Goal: Information Seeking & Learning: Learn about a topic

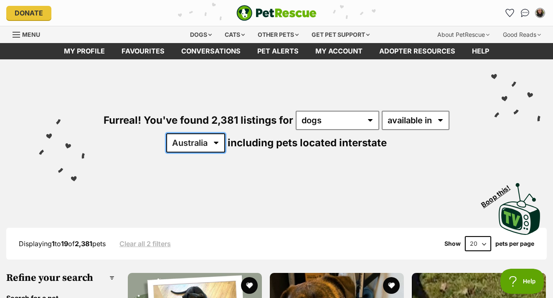
select select "ACT"
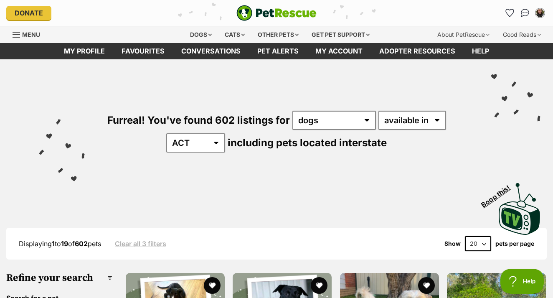
select select "disabled"
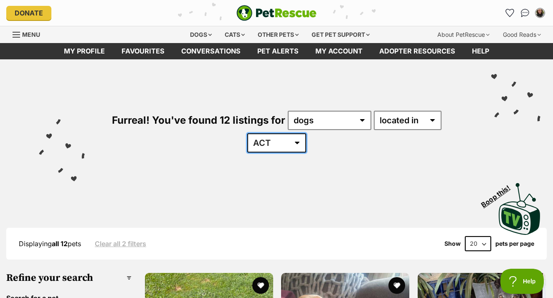
select select "NSW"
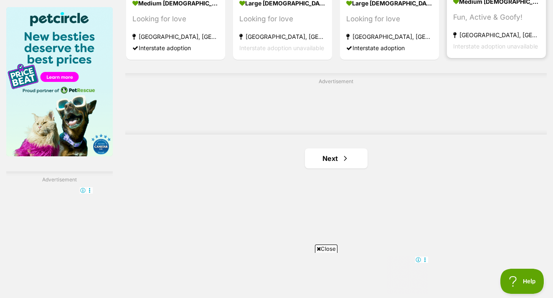
scroll to position [1361, 0]
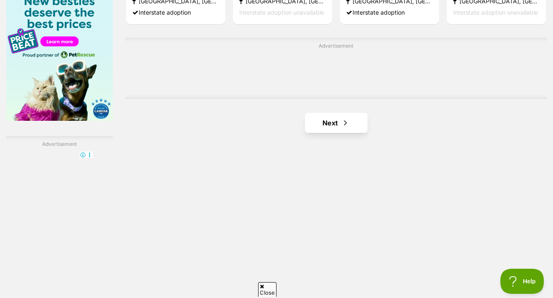
click at [341, 128] on span "Next page" at bounding box center [345, 123] width 8 height 10
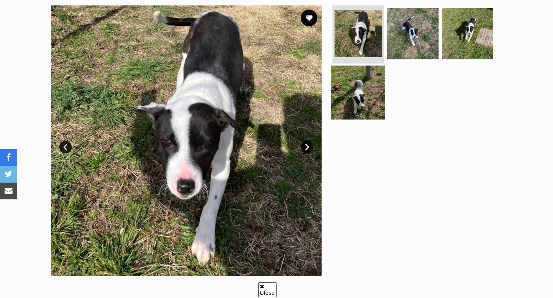
click at [362, 95] on img at bounding box center [358, 93] width 54 height 54
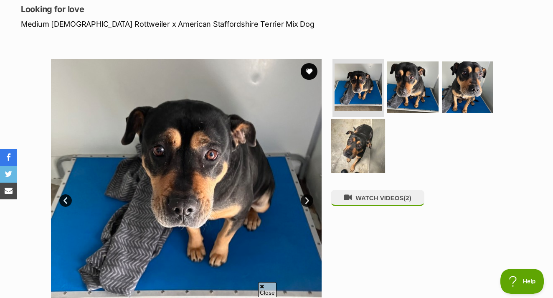
click at [352, 150] on img at bounding box center [358, 146] width 54 height 54
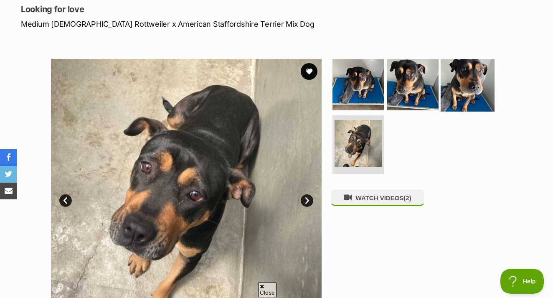
click at [459, 82] on img at bounding box center [468, 84] width 54 height 54
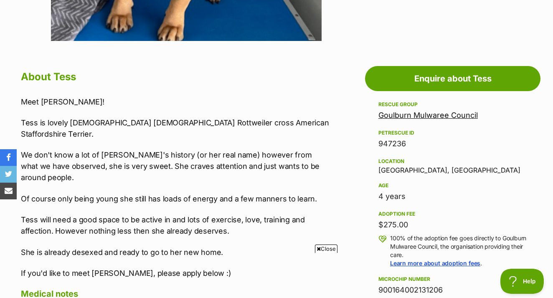
click at [427, 113] on link "Goulburn Mulwaree Council" at bounding box center [428, 115] width 99 height 9
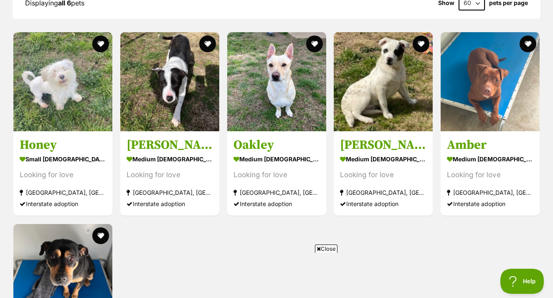
scroll to position [804, 0]
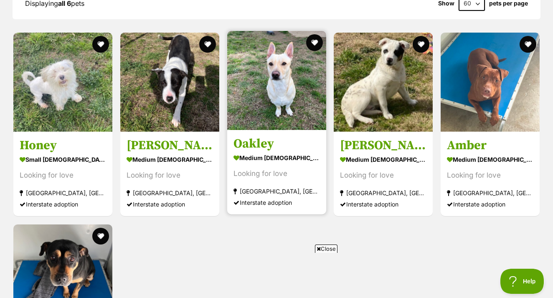
click at [270, 176] on div "Looking for love" at bounding box center [277, 173] width 87 height 11
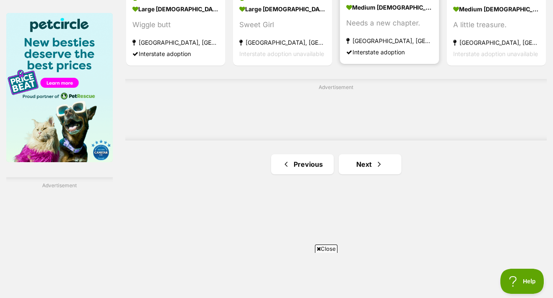
scroll to position [1327, 0]
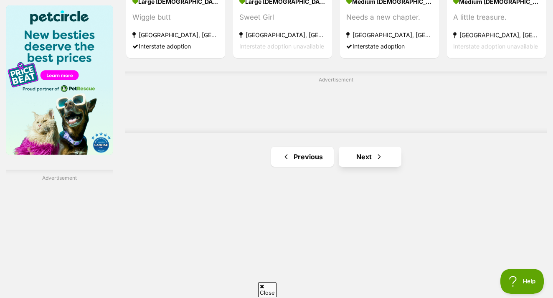
click at [352, 167] on link "Next" at bounding box center [370, 157] width 63 height 20
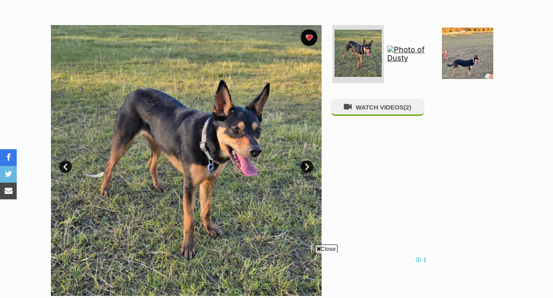
click at [311, 168] on link "Next" at bounding box center [307, 167] width 13 height 13
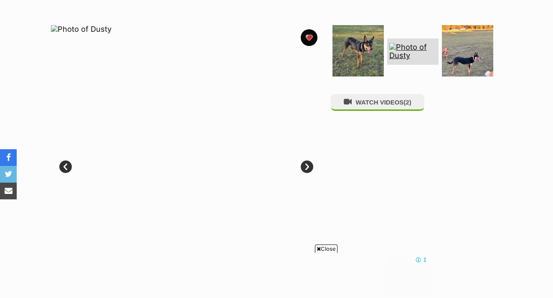
click at [311, 168] on link "Next" at bounding box center [307, 167] width 13 height 13
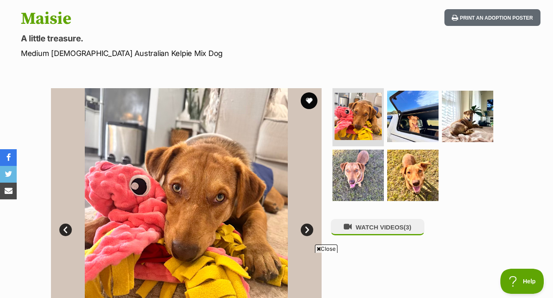
scroll to position [108, 0]
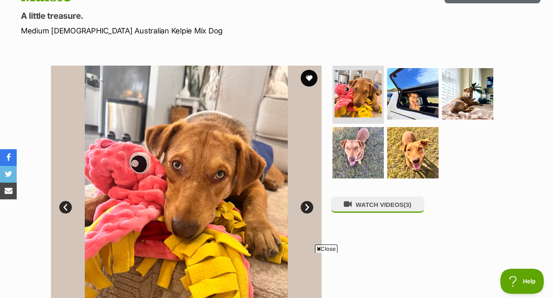
click at [310, 204] on link "Next" at bounding box center [307, 207] width 13 height 13
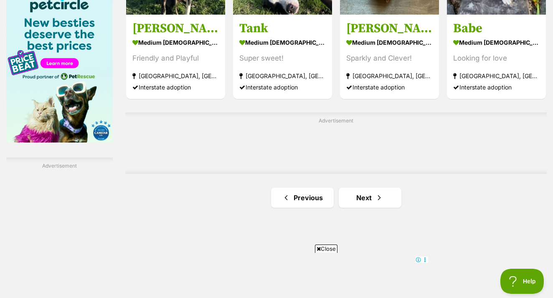
scroll to position [1350, 0]
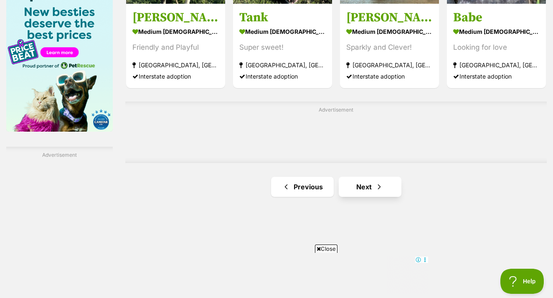
click at [359, 197] on link "Next" at bounding box center [370, 187] width 63 height 20
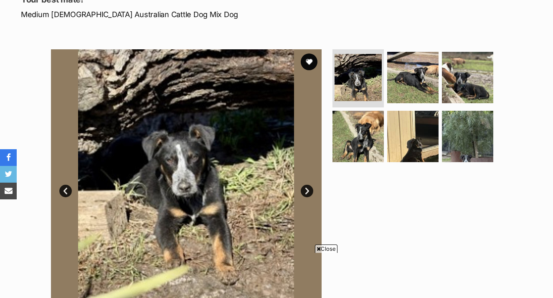
click at [306, 186] on link "Next" at bounding box center [307, 191] width 13 height 13
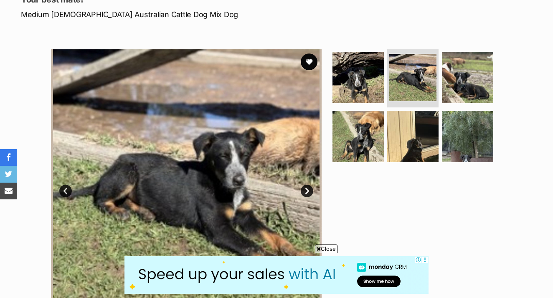
click at [306, 186] on link "Next" at bounding box center [307, 191] width 13 height 13
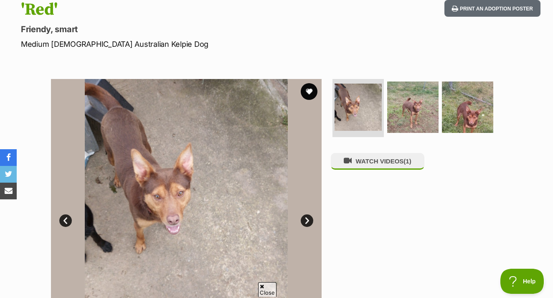
click at [307, 222] on link "Next" at bounding box center [307, 220] width 13 height 13
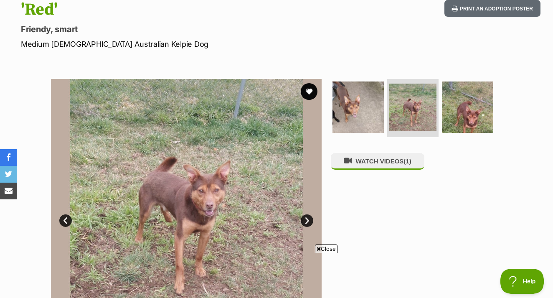
click at [307, 222] on link "Next" at bounding box center [307, 220] width 13 height 13
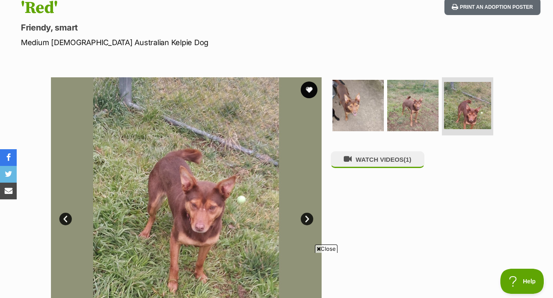
scroll to position [96, 0]
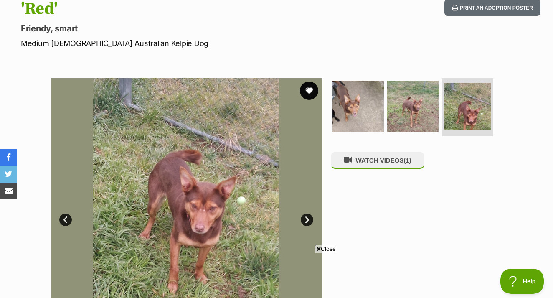
click at [316, 88] on button "favourite" at bounding box center [309, 91] width 18 height 18
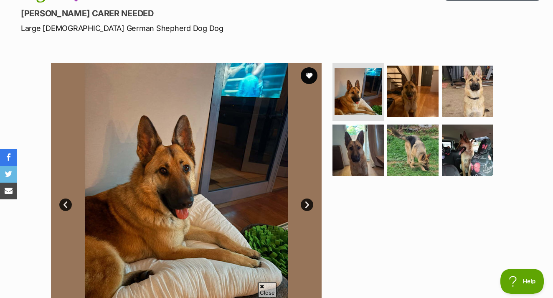
click at [306, 204] on link "Next" at bounding box center [307, 205] width 13 height 13
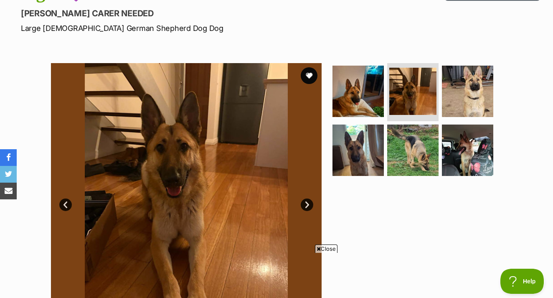
click at [306, 204] on link "Next" at bounding box center [307, 205] width 13 height 13
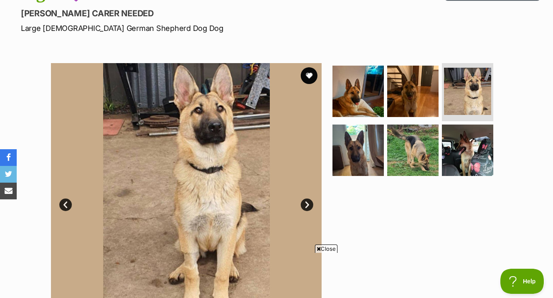
click at [306, 204] on link "Next" at bounding box center [307, 205] width 13 height 13
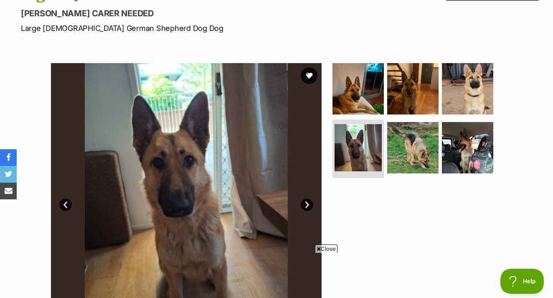
click at [306, 204] on link "Next" at bounding box center [307, 205] width 13 height 13
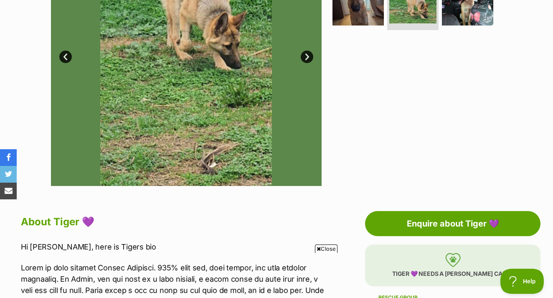
scroll to position [62, 0]
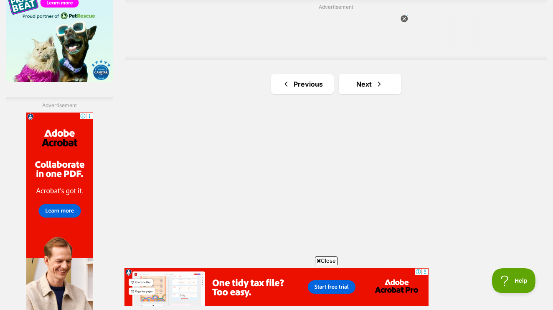
scroll to position [1413, 0]
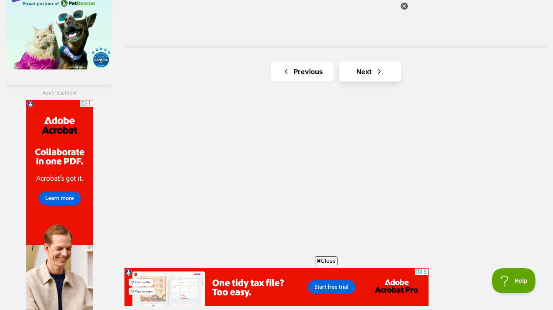
click at [363, 82] on link "Next" at bounding box center [370, 71] width 63 height 20
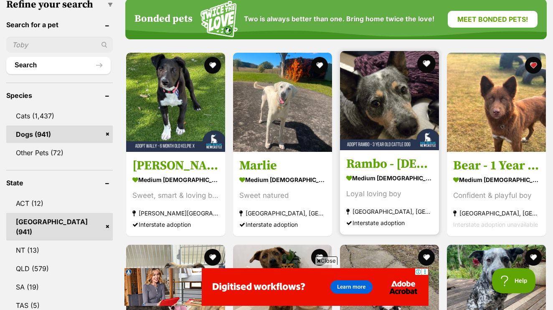
click at [422, 64] on button "favourite" at bounding box center [427, 63] width 18 height 18
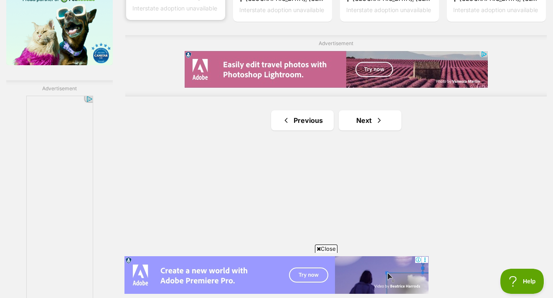
scroll to position [1423, 0]
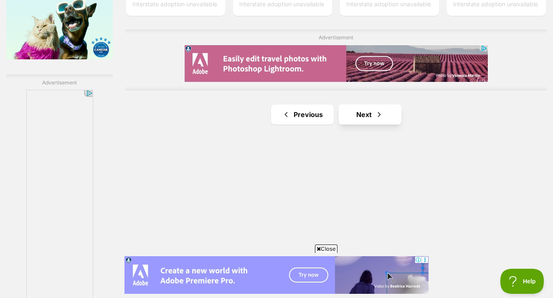
click at [344, 125] on link "Next" at bounding box center [370, 114] width 63 height 20
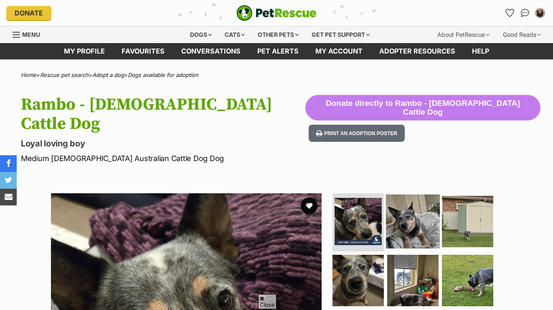
drag, startPoint x: 0, startPoint y: 0, endPoint x: 405, endPoint y: 119, distance: 422.6
click at [405, 194] on img at bounding box center [413, 221] width 54 height 54
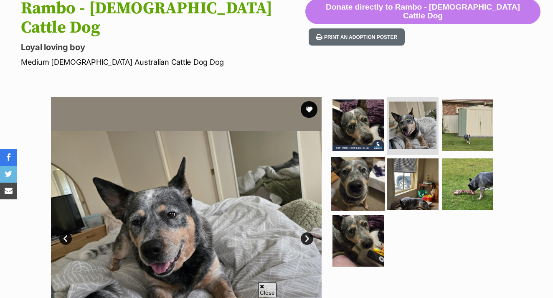
click at [373, 157] on img at bounding box center [358, 184] width 54 height 54
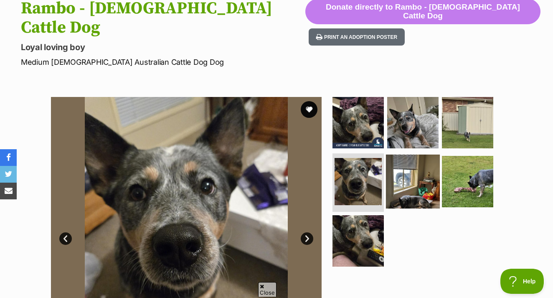
click at [403, 166] on img at bounding box center [413, 182] width 54 height 54
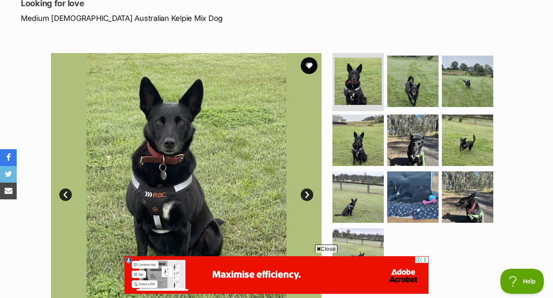
click at [307, 193] on link "Next" at bounding box center [307, 195] width 13 height 13
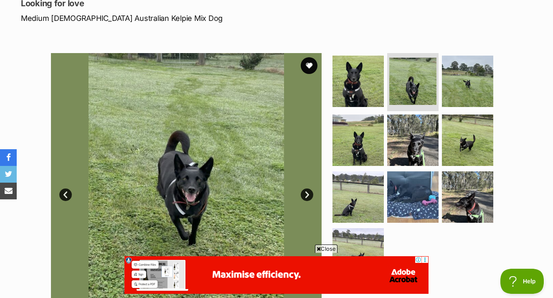
click at [308, 192] on link "Next" at bounding box center [307, 195] width 13 height 13
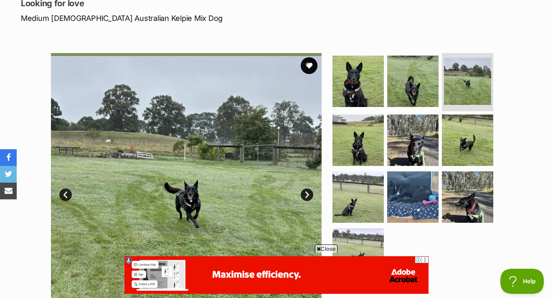
click at [307, 192] on link "Next" at bounding box center [307, 195] width 13 height 13
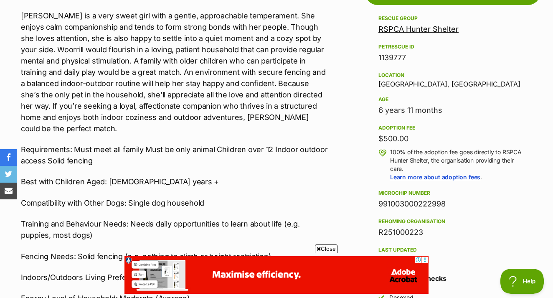
scroll to position [508, 0]
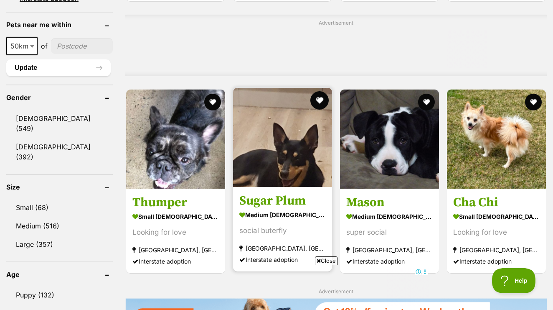
click at [311, 110] on button "favourite" at bounding box center [320, 100] width 18 height 18
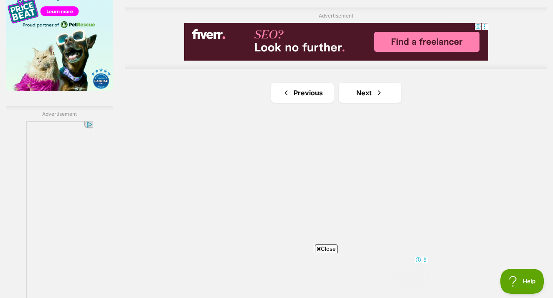
scroll to position [1404, 0]
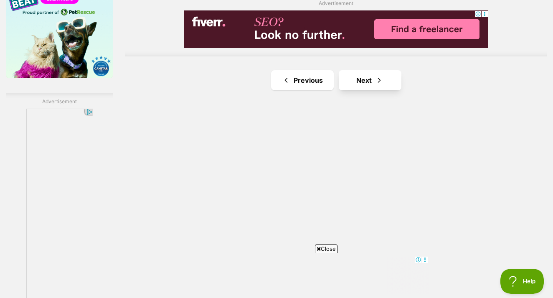
click at [375, 90] on link "Next" at bounding box center [370, 80] width 63 height 20
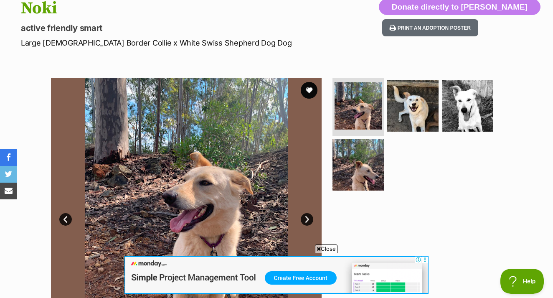
click at [306, 216] on link "Next" at bounding box center [307, 219] width 13 height 13
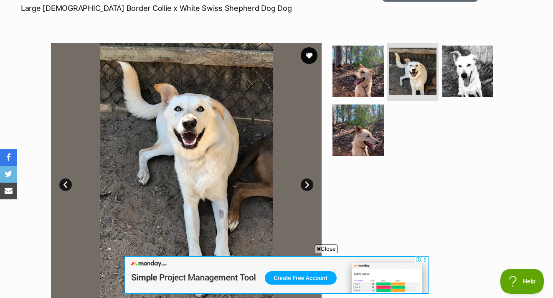
click at [308, 189] on link "Next" at bounding box center [307, 184] width 13 height 13
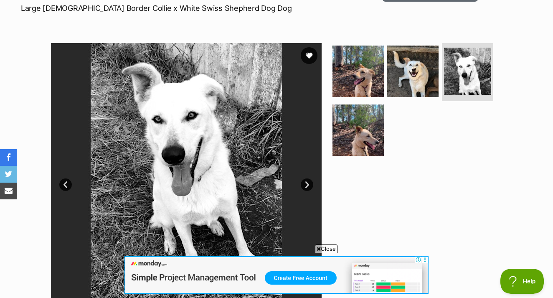
click at [308, 189] on link "Next" at bounding box center [307, 184] width 13 height 13
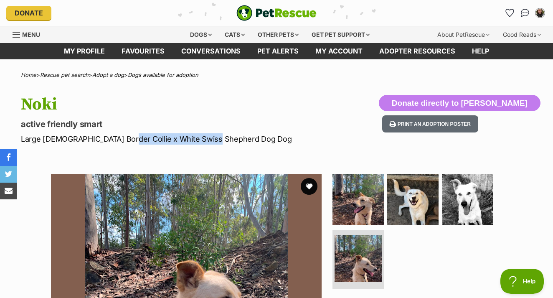
drag, startPoint x: 117, startPoint y: 135, endPoint x: 206, endPoint y: 136, distance: 88.6
click at [206, 136] on p "Large [DEMOGRAPHIC_DATA] Border Collie x White Swiss Shepherd Dog Dog" at bounding box center [179, 138] width 317 height 11
copy p "White Swiss Shepherd Dog"
click at [311, 189] on button "favourite" at bounding box center [309, 186] width 18 height 18
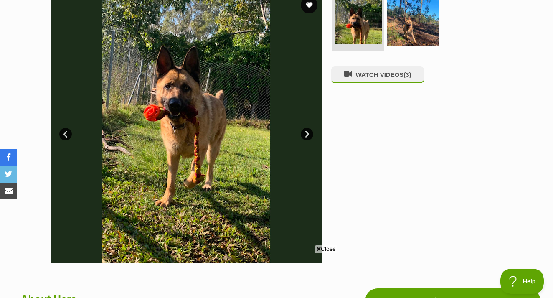
scroll to position [175, 0]
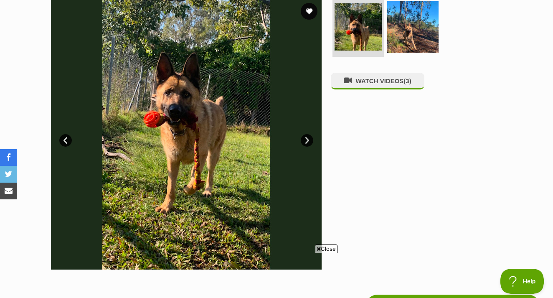
click at [304, 139] on link "Next" at bounding box center [307, 140] width 13 height 13
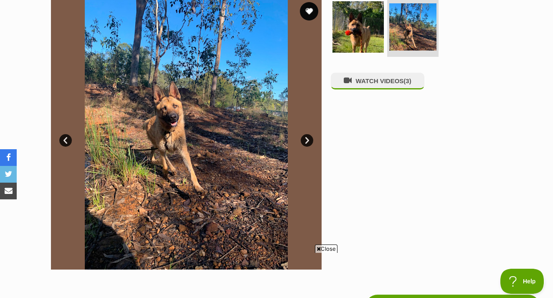
click at [311, 15] on button "favourite" at bounding box center [309, 11] width 18 height 18
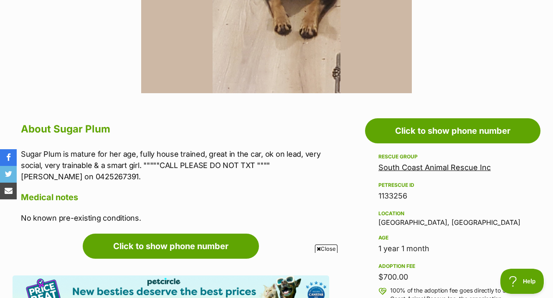
scroll to position [354, 0]
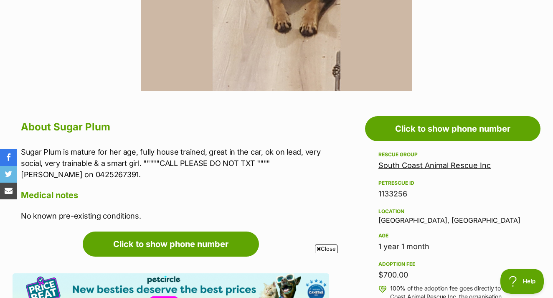
click at [416, 163] on link "South Coast Animal Rescue Inc" at bounding box center [435, 165] width 112 height 9
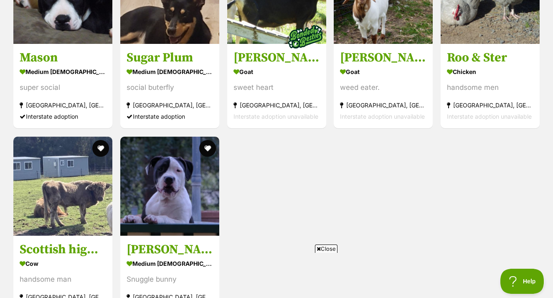
scroll to position [635, 0]
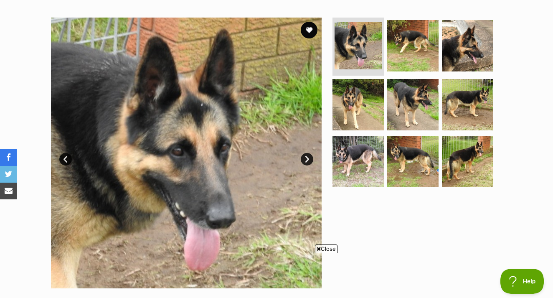
scroll to position [131, 0]
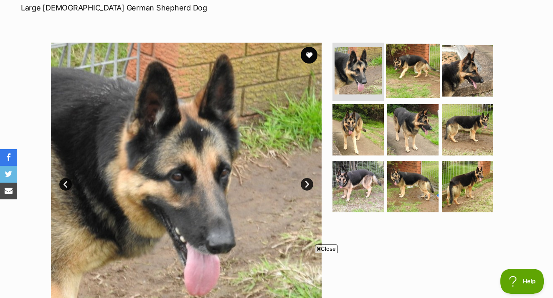
click at [424, 88] on img at bounding box center [413, 70] width 54 height 54
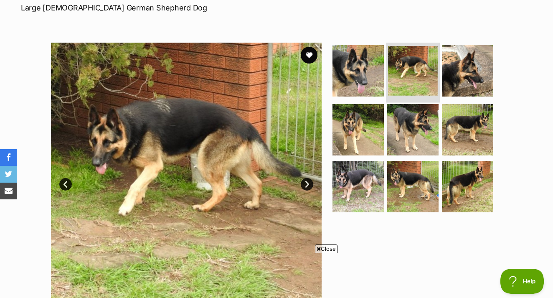
scroll to position [0, 0]
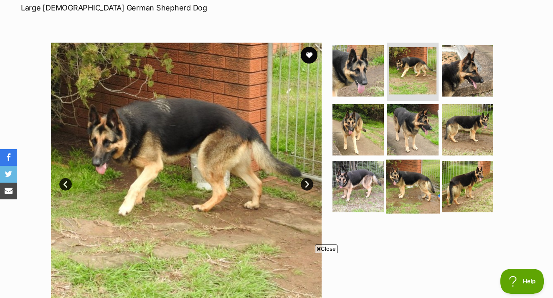
click at [399, 181] on img at bounding box center [413, 187] width 54 height 54
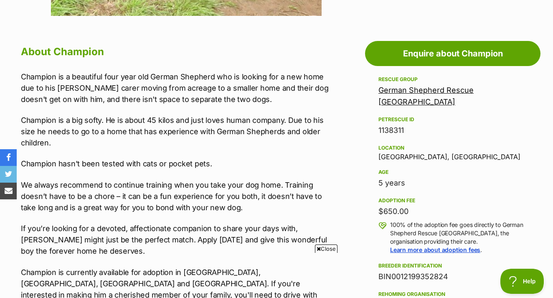
scroll to position [458, 0]
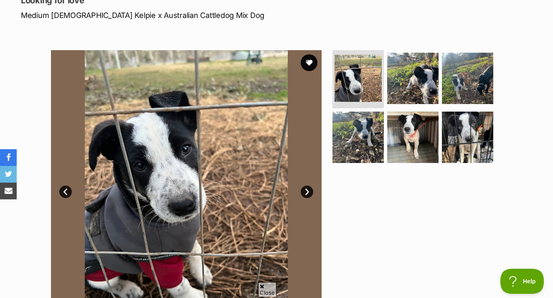
scroll to position [124, 0]
click at [304, 193] on link "Next" at bounding box center [307, 191] width 13 height 13
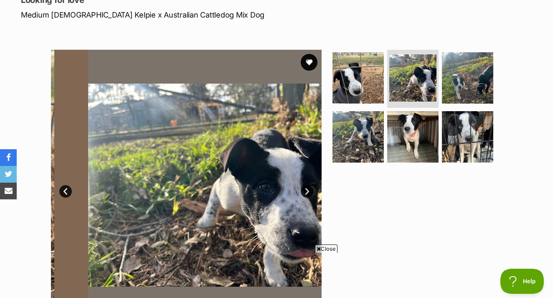
scroll to position [0, 0]
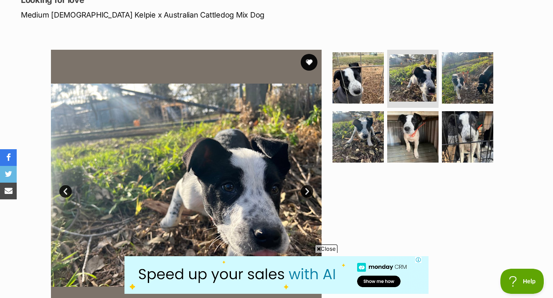
click at [304, 193] on link "Next" at bounding box center [307, 191] width 13 height 13
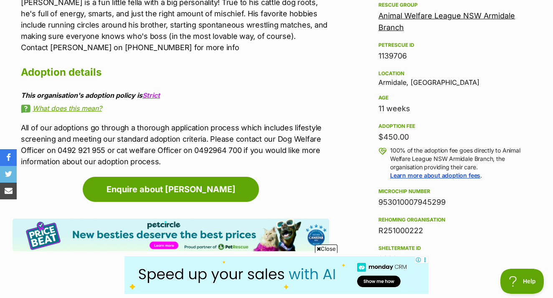
scroll to position [507, 0]
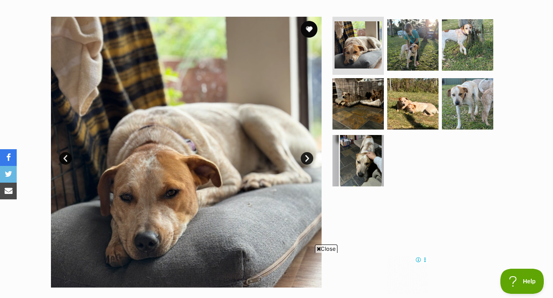
scroll to position [158, 0]
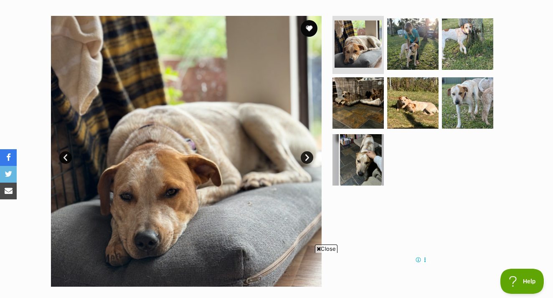
click at [306, 153] on link "Next" at bounding box center [307, 157] width 13 height 13
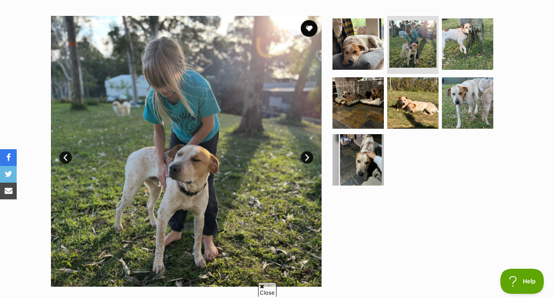
click at [306, 153] on link "Next" at bounding box center [307, 157] width 13 height 13
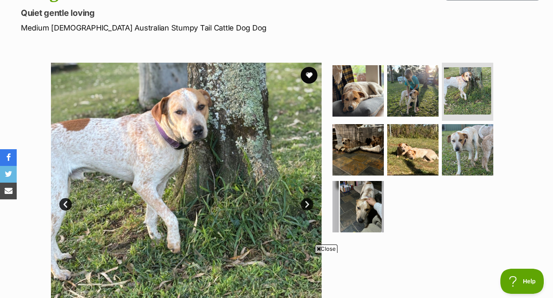
scroll to position [0, 0]
click at [306, 153] on img at bounding box center [186, 198] width 271 height 271
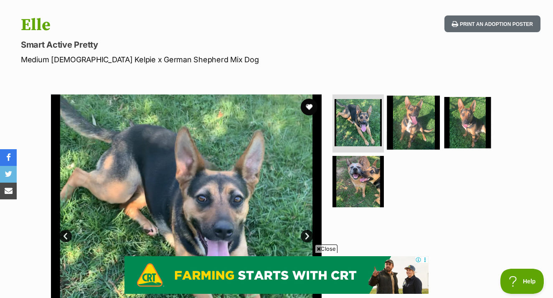
click at [418, 116] on img at bounding box center [413, 122] width 54 height 54
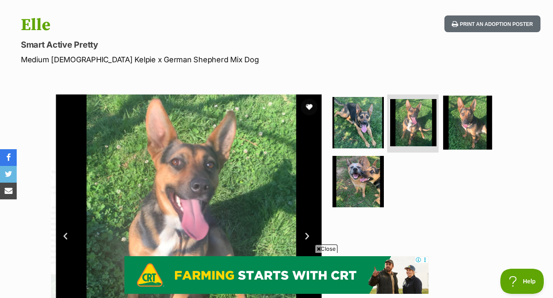
click at [464, 132] on img at bounding box center [468, 122] width 54 height 54
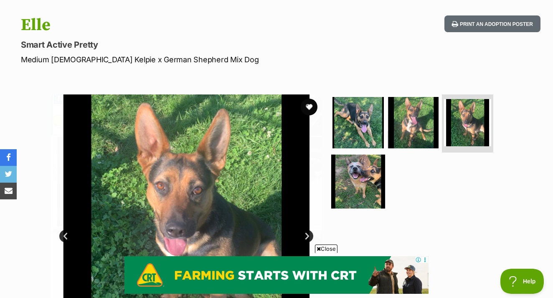
click at [369, 166] on img at bounding box center [358, 182] width 54 height 54
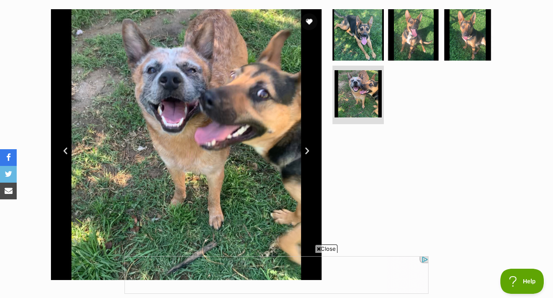
scroll to position [164, 0]
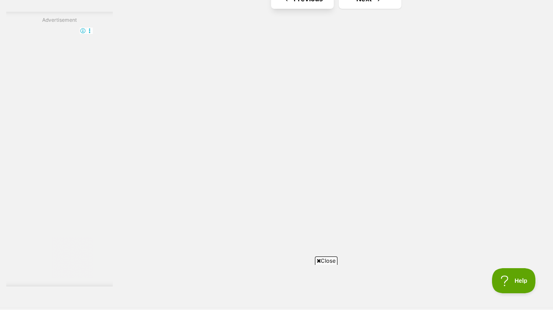
scroll to position [1410, 0]
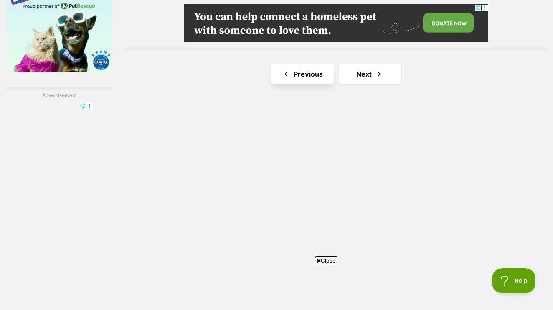
click at [293, 84] on link "Previous" at bounding box center [302, 74] width 63 height 20
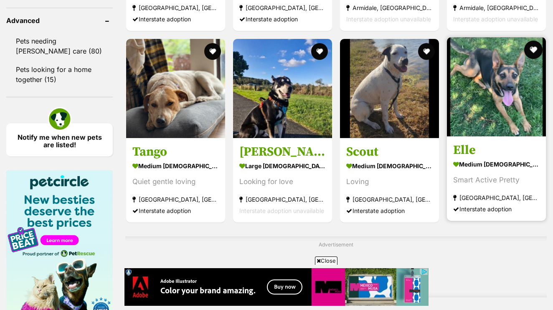
click at [531, 59] on button "favourite" at bounding box center [534, 50] width 18 height 18
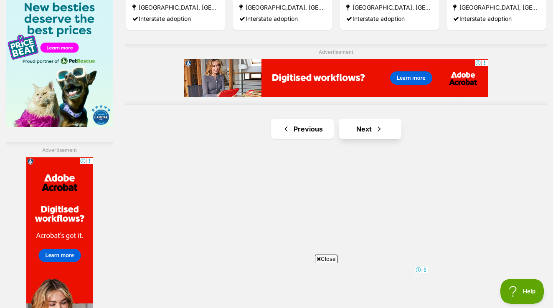
click at [353, 139] on link "Next" at bounding box center [370, 129] width 63 height 20
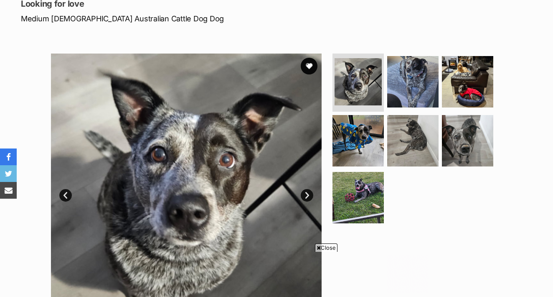
click at [310, 198] on link "Next" at bounding box center [307, 195] width 13 height 13
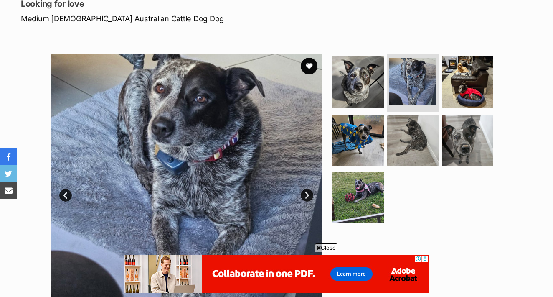
click at [310, 198] on link "Next" at bounding box center [307, 195] width 13 height 13
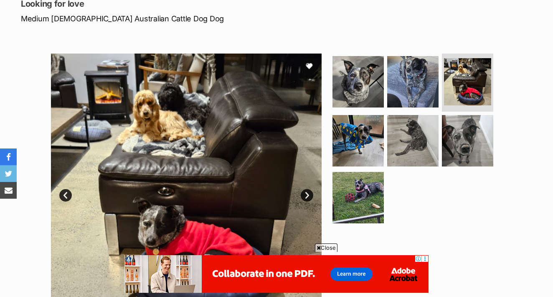
click at [310, 198] on link "Next" at bounding box center [307, 195] width 13 height 13
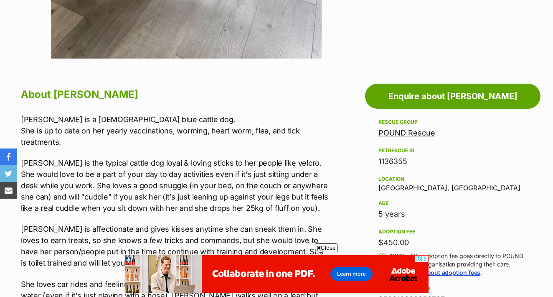
scroll to position [418, 0]
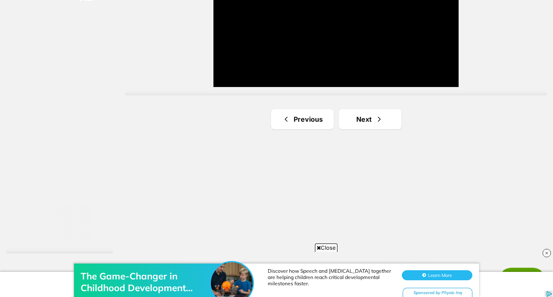
scroll to position [1528, 0]
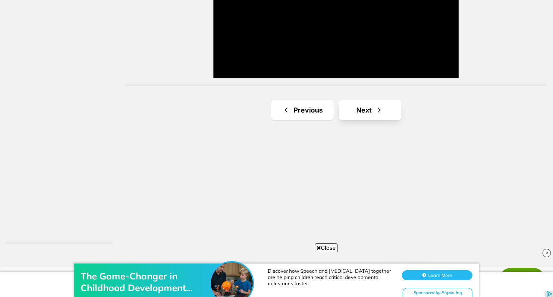
click at [360, 120] on link "Next" at bounding box center [370, 110] width 63 height 20
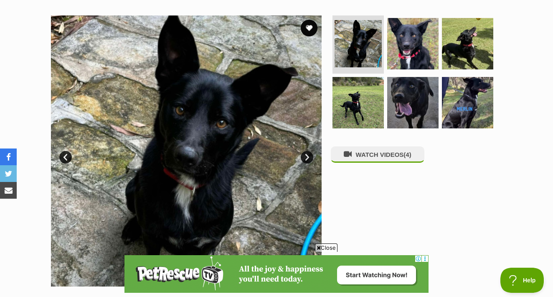
scroll to position [159, 0]
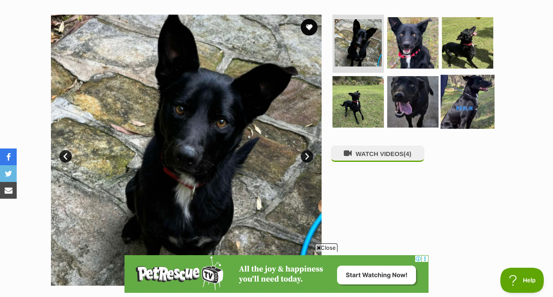
click at [454, 101] on img at bounding box center [468, 102] width 54 height 54
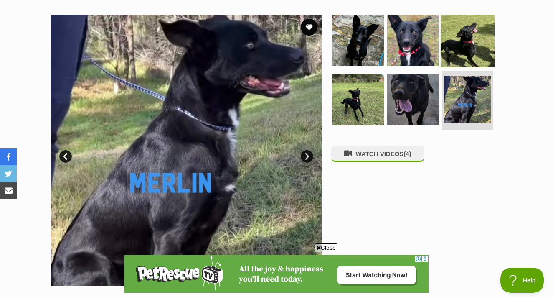
click at [454, 62] on img at bounding box center [468, 40] width 54 height 54
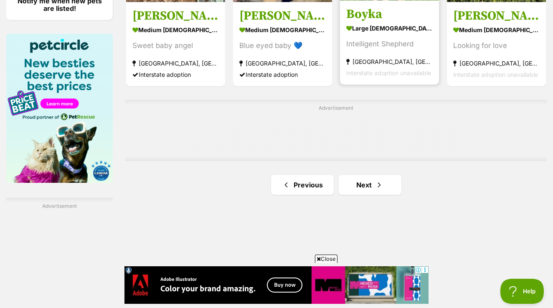
scroll to position [1302, 0]
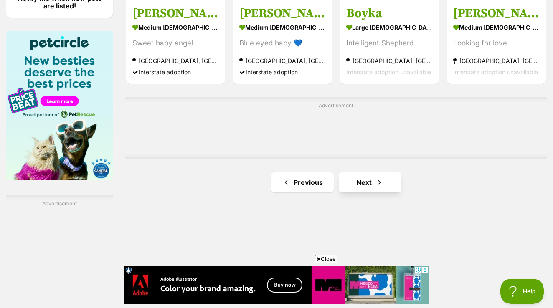
click at [375, 188] on span "Next page" at bounding box center [379, 183] width 8 height 10
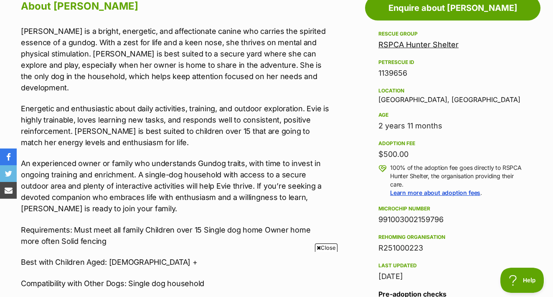
scroll to position [476, 0]
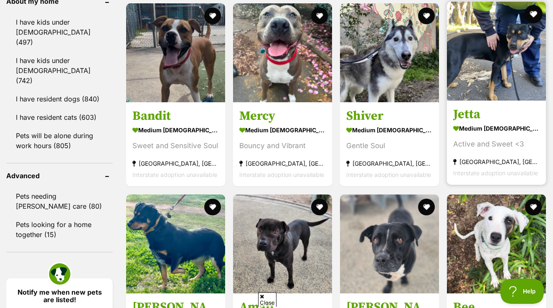
click at [536, 23] on button "favourite" at bounding box center [534, 14] width 18 height 18
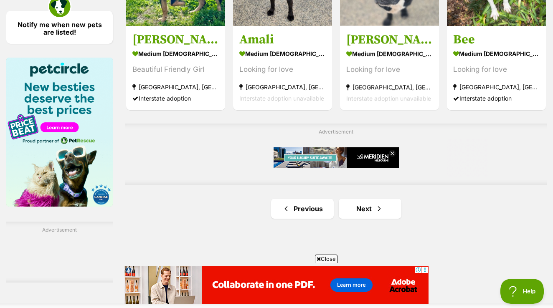
scroll to position [1280, 0]
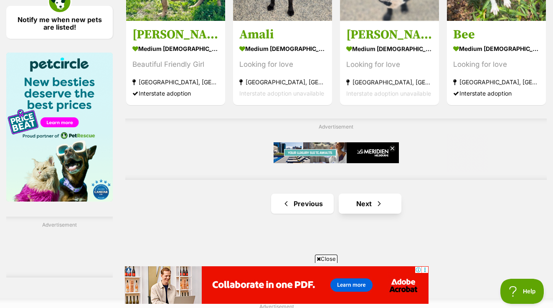
click at [360, 214] on link "Next" at bounding box center [370, 204] width 63 height 20
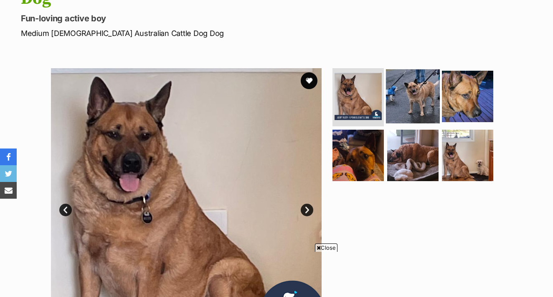
click at [411, 69] on img at bounding box center [413, 96] width 54 height 54
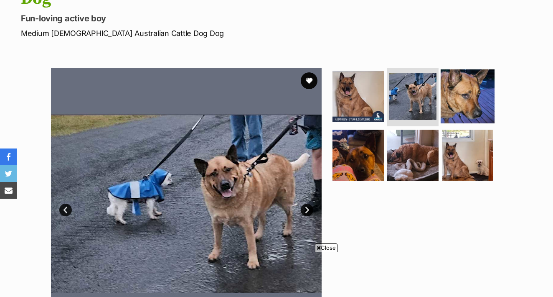
click at [458, 69] on img at bounding box center [468, 96] width 54 height 54
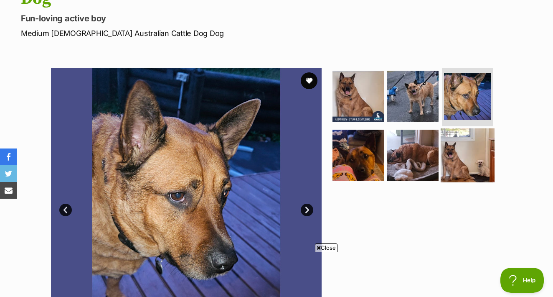
click at [460, 128] on img at bounding box center [468, 155] width 54 height 54
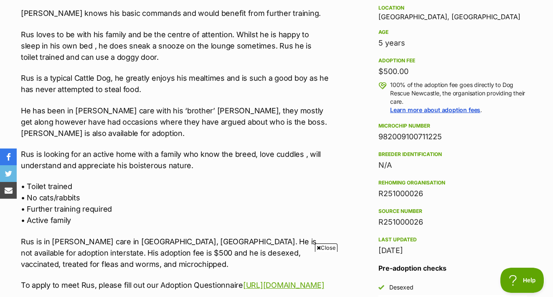
scroll to position [608, 0]
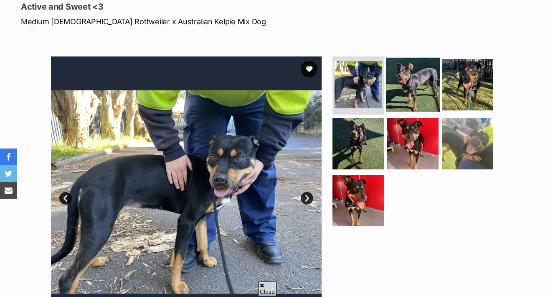
click at [394, 98] on img at bounding box center [413, 84] width 54 height 54
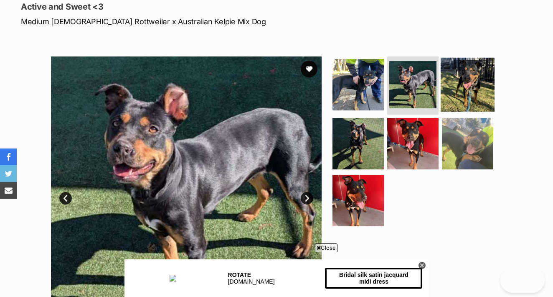
click at [454, 93] on img at bounding box center [468, 84] width 54 height 54
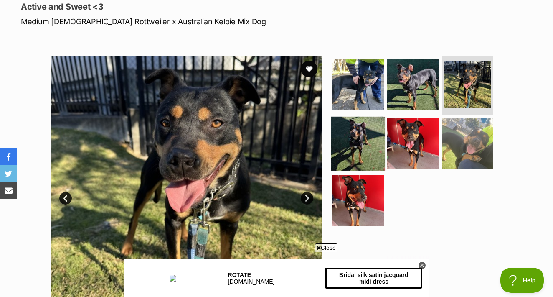
click at [362, 127] on img at bounding box center [358, 144] width 54 height 54
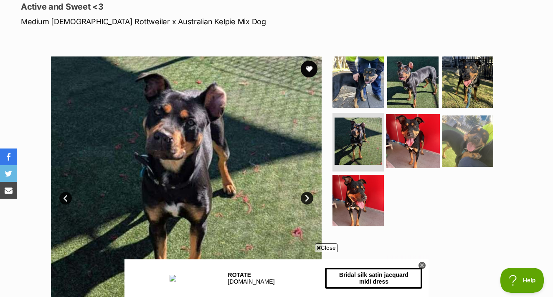
click at [424, 141] on img at bounding box center [413, 141] width 54 height 54
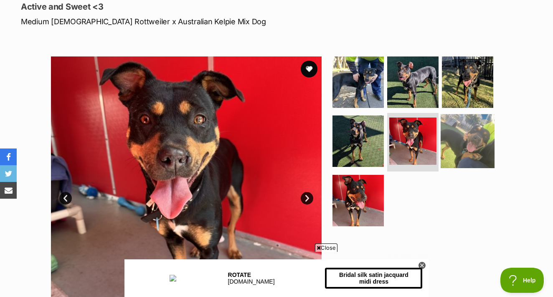
click at [469, 145] on img at bounding box center [468, 141] width 54 height 54
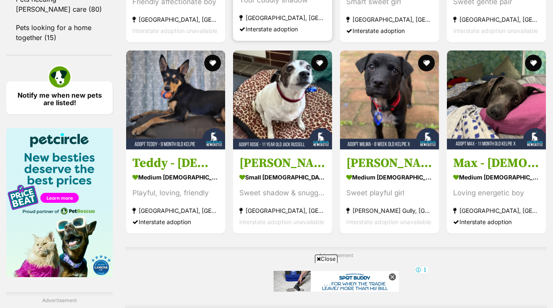
scroll to position [1206, 0]
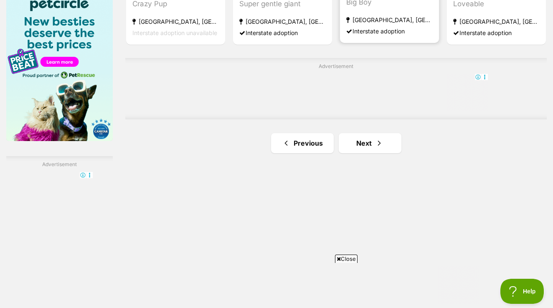
scroll to position [1341, 0]
click at [360, 153] on link "Next" at bounding box center [370, 143] width 63 height 20
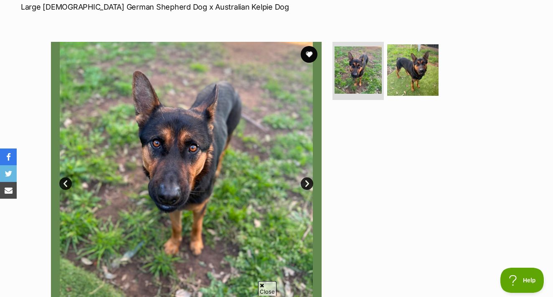
click at [306, 187] on link "Next" at bounding box center [307, 183] width 13 height 13
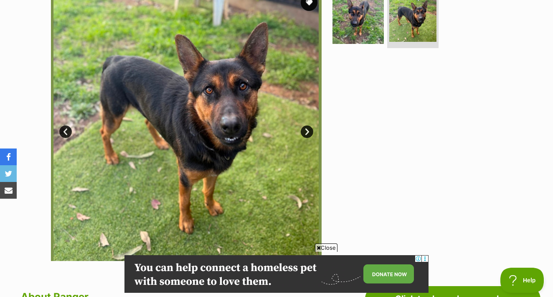
scroll to position [182, 0]
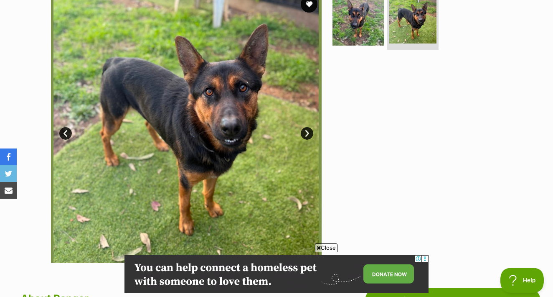
click at [306, 134] on link "Next" at bounding box center [307, 133] width 13 height 13
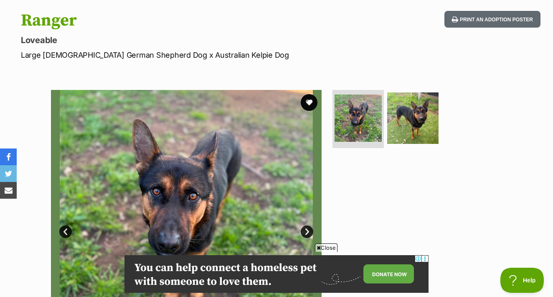
scroll to position [44, 0]
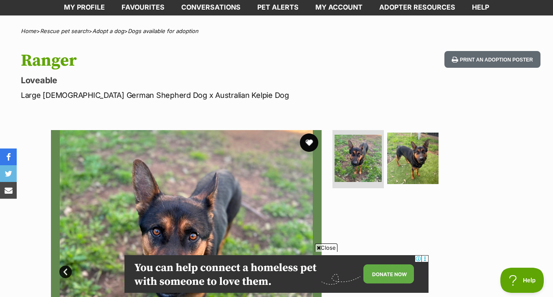
click at [308, 143] on button "favourite" at bounding box center [309, 142] width 18 height 18
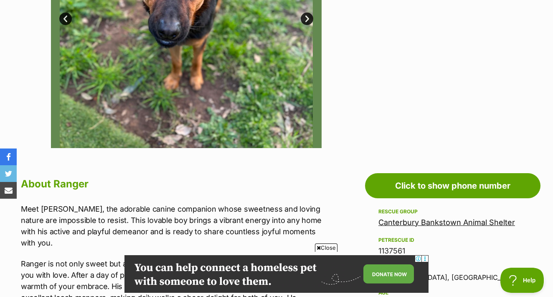
scroll to position [317, 0]
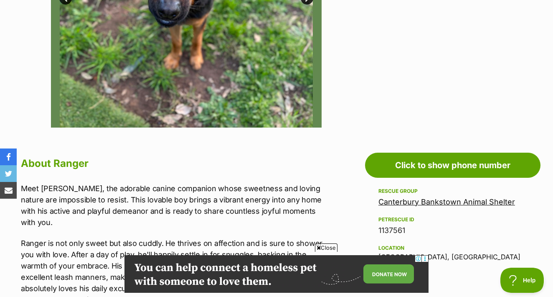
click at [423, 205] on link "Canterbury Bankstown Animal Shelter" at bounding box center [447, 201] width 137 height 9
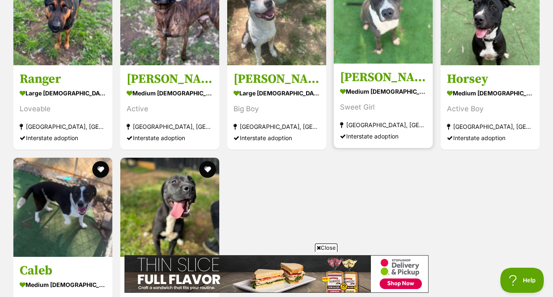
scroll to position [908, 0]
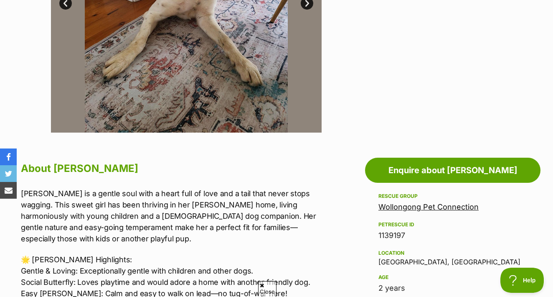
click at [436, 203] on link "Wollongong Pet Connection" at bounding box center [429, 206] width 100 height 9
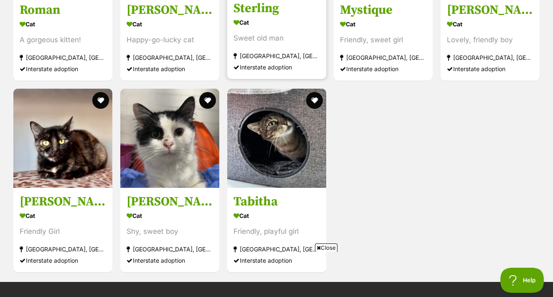
scroll to position [1651, 0]
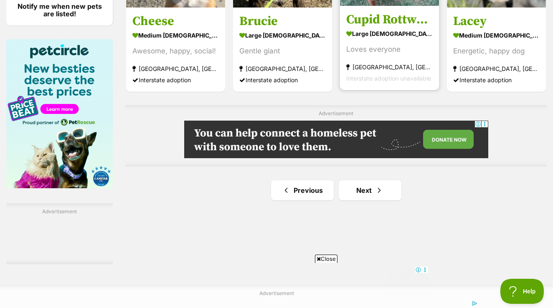
scroll to position [1300, 0]
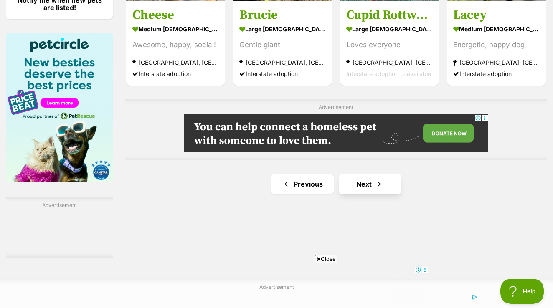
click at [363, 194] on link "Next" at bounding box center [370, 184] width 63 height 20
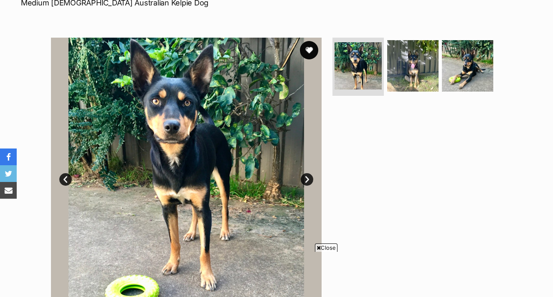
click at [313, 43] on button "favourite" at bounding box center [309, 50] width 18 height 18
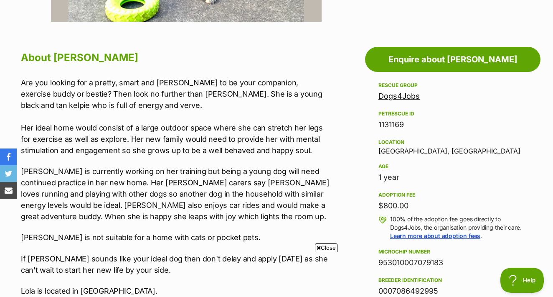
scroll to position [419, 0]
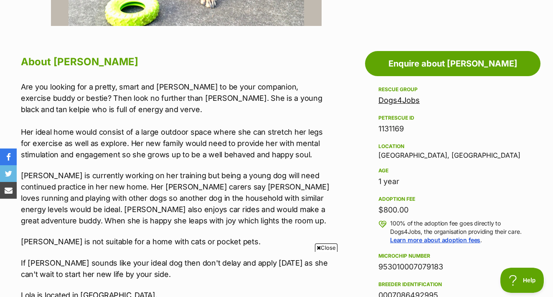
click at [401, 98] on link "Dogs4Jobs" at bounding box center [399, 100] width 41 height 9
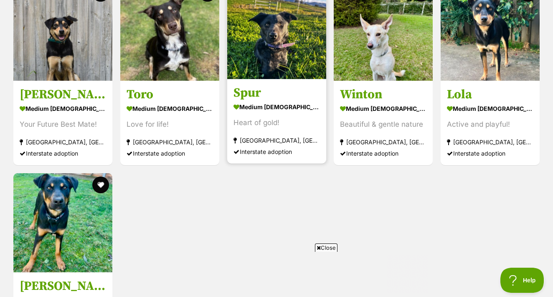
scroll to position [954, 0]
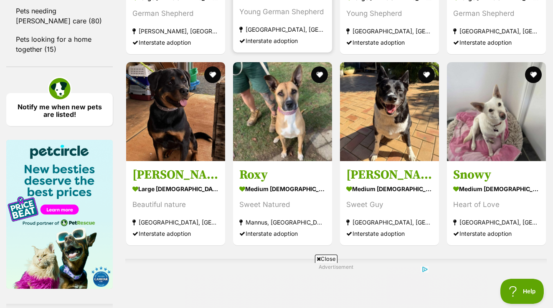
scroll to position [1295, 0]
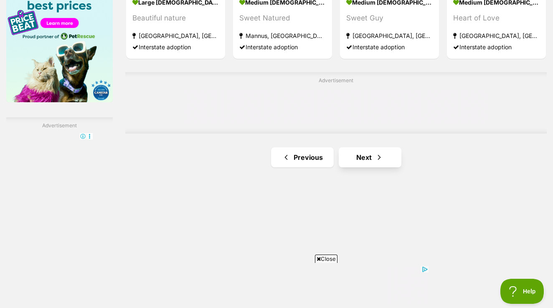
click at [360, 168] on link "Next" at bounding box center [370, 158] width 63 height 20
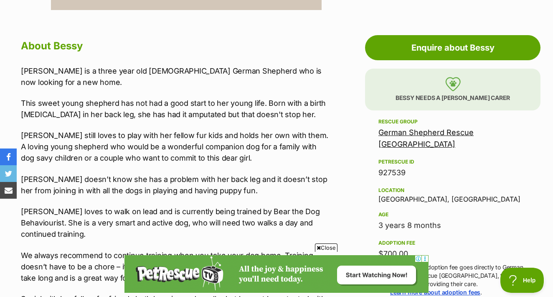
click at [431, 130] on link "German Shepherd Rescue [GEOGRAPHIC_DATA]" at bounding box center [426, 138] width 95 height 20
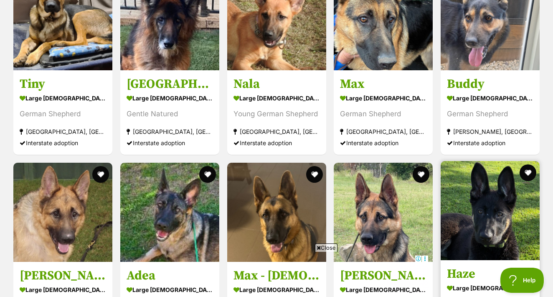
scroll to position [1153, 0]
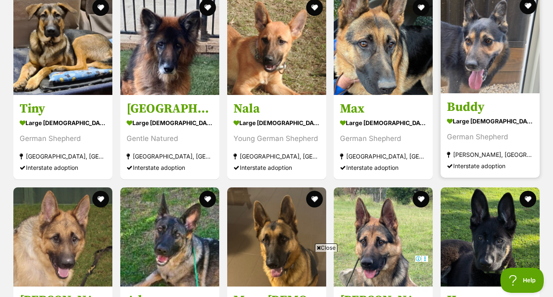
click at [491, 131] on section "large male Dog German Shepherd Oran Park, NSW Interstate adoption" at bounding box center [490, 143] width 87 height 56
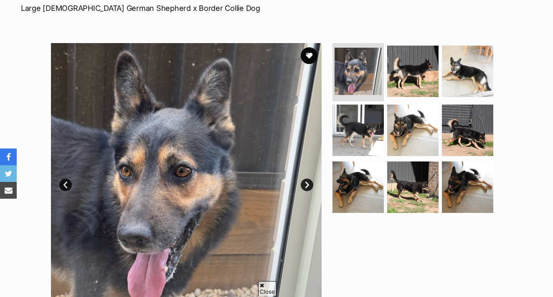
click at [321, 185] on img at bounding box center [186, 178] width 271 height 271
click at [316, 186] on img at bounding box center [186, 178] width 271 height 271
click at [305, 187] on link "Next" at bounding box center [307, 184] width 13 height 13
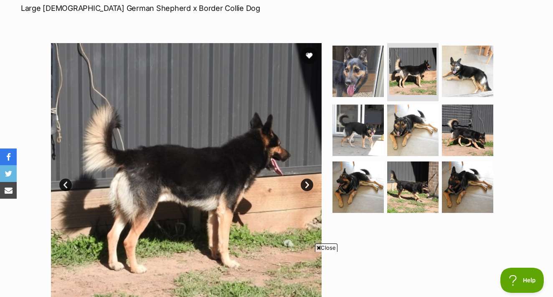
click at [305, 187] on link "Next" at bounding box center [307, 184] width 13 height 13
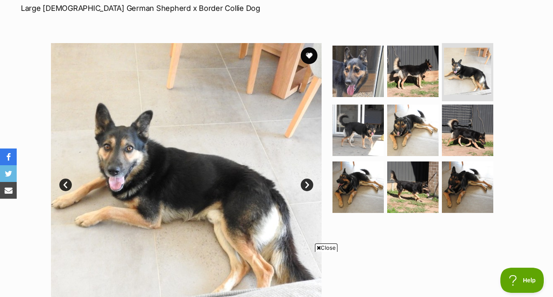
click at [305, 187] on link "Next" at bounding box center [307, 184] width 13 height 13
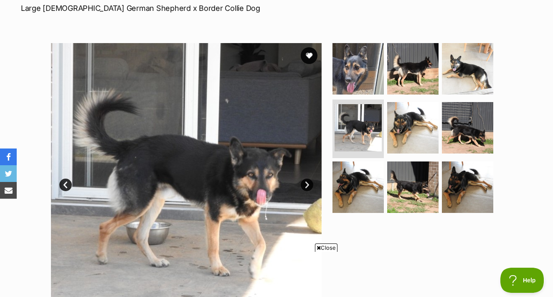
click at [306, 186] on link "Next" at bounding box center [307, 184] width 13 height 13
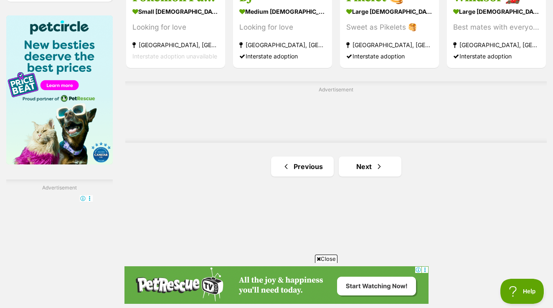
scroll to position [1329, 0]
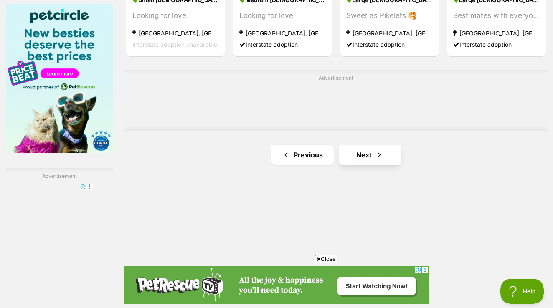
click at [344, 165] on link "Next" at bounding box center [370, 155] width 63 height 20
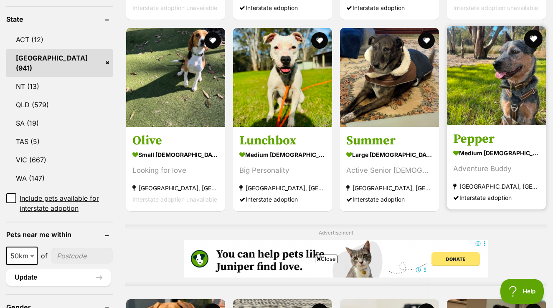
click at [533, 44] on button "favourite" at bounding box center [534, 39] width 18 height 18
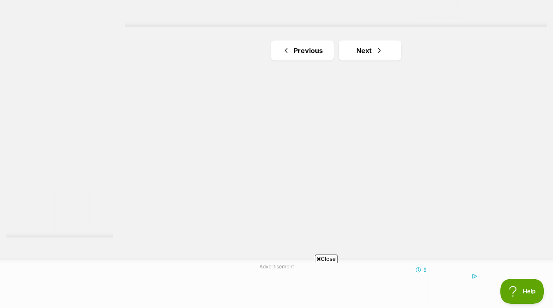
scroll to position [1537, 0]
click at [375, 52] on span "Next page" at bounding box center [379, 47] width 8 height 10
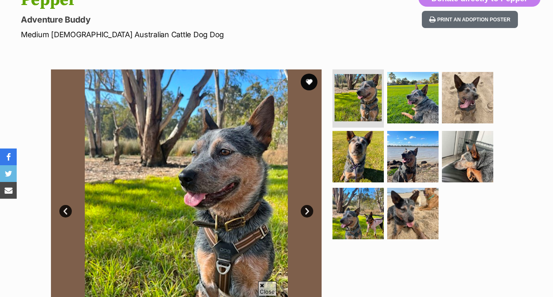
click at [306, 207] on link "Next" at bounding box center [307, 211] width 13 height 13
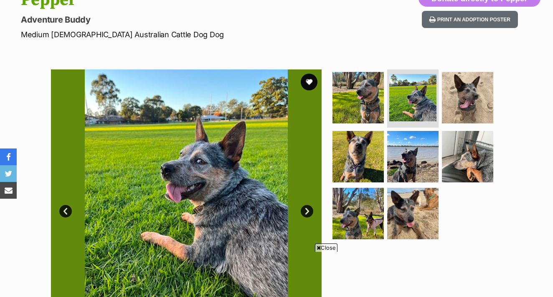
click at [306, 207] on link "Next" at bounding box center [307, 211] width 13 height 13
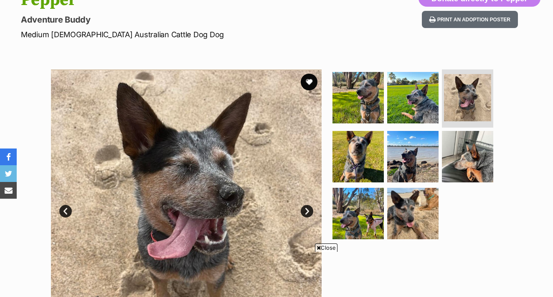
click at [306, 206] on link "Next" at bounding box center [307, 211] width 13 height 13
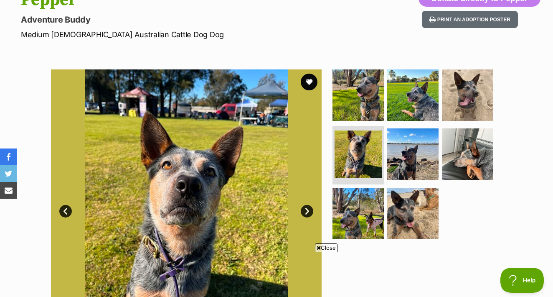
click at [306, 206] on link "Next" at bounding box center [307, 211] width 13 height 13
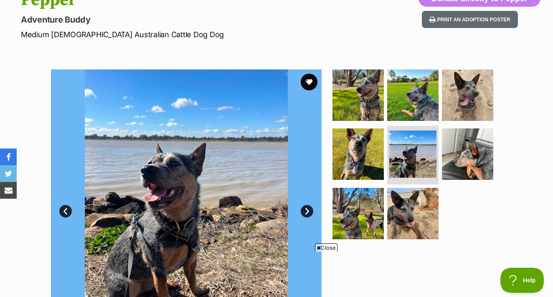
click at [306, 206] on link "Next" at bounding box center [307, 211] width 13 height 13
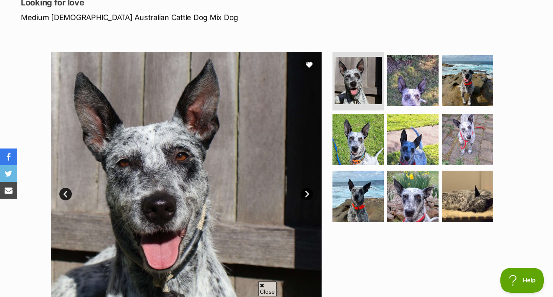
click at [304, 195] on link "Next" at bounding box center [307, 194] width 13 height 13
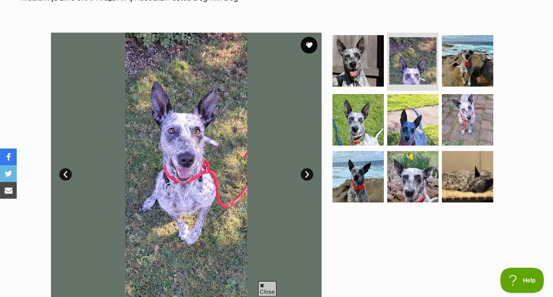
scroll to position [145, 0]
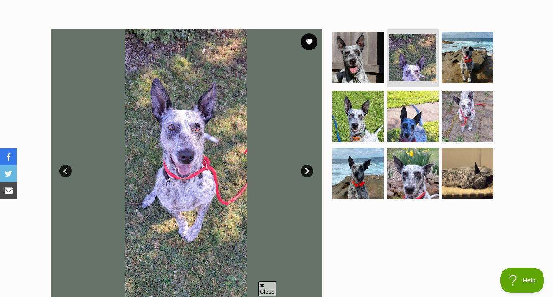
click at [308, 176] on link "Next" at bounding box center [307, 171] width 13 height 13
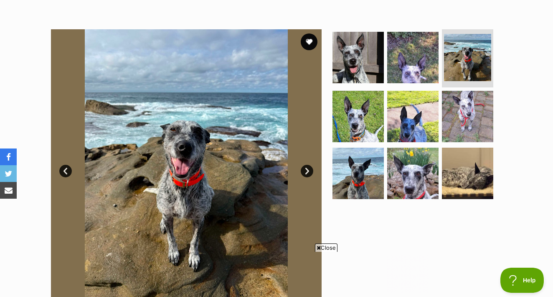
scroll to position [0, 0]
click at [308, 176] on link "Next" at bounding box center [307, 171] width 13 height 13
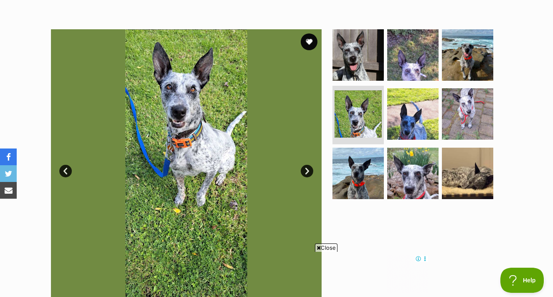
click at [308, 176] on link "Next" at bounding box center [307, 171] width 13 height 13
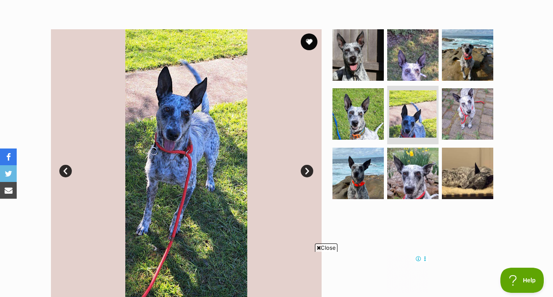
click at [308, 177] on img at bounding box center [186, 164] width 271 height 271
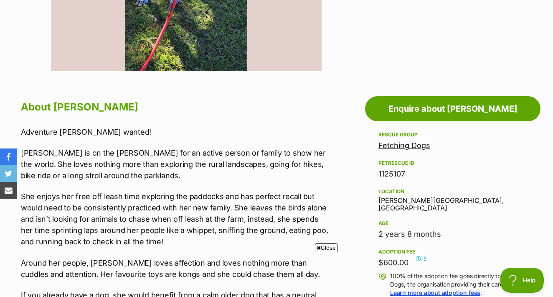
scroll to position [382, 0]
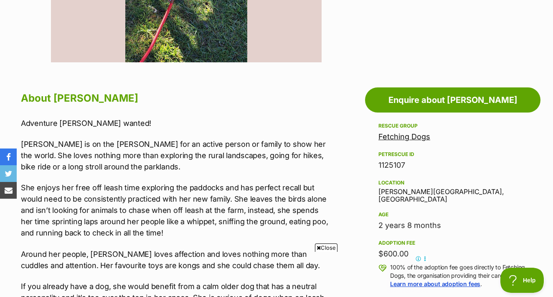
click at [400, 138] on link "Fetching Dogs" at bounding box center [405, 136] width 52 height 9
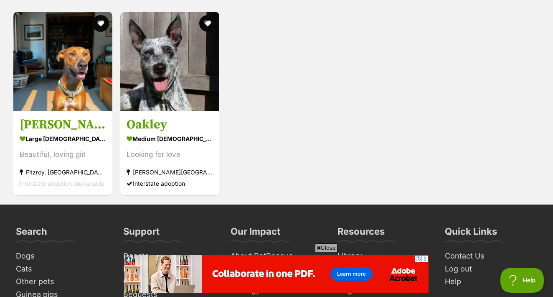
scroll to position [914, 0]
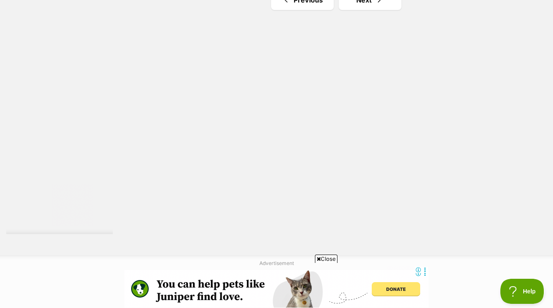
scroll to position [1539, 0]
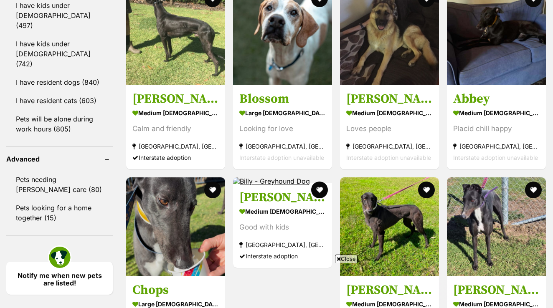
scroll to position [1028, 0]
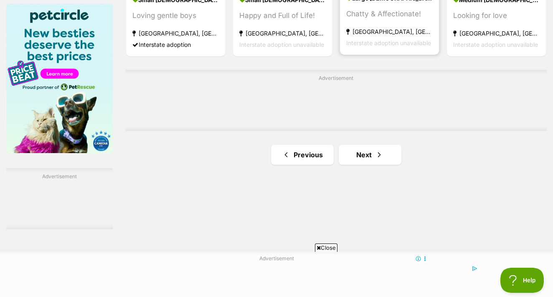
scroll to position [1344, 0]
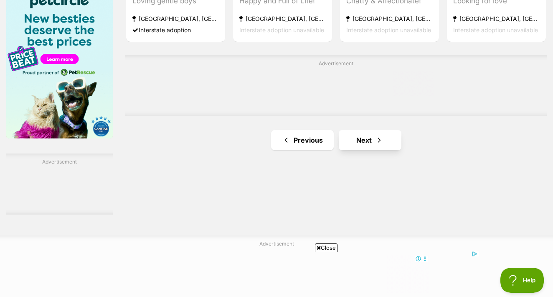
click at [375, 145] on span "Next page" at bounding box center [379, 140] width 8 height 10
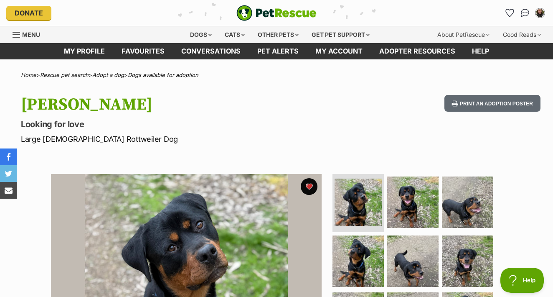
scroll to position [116, 0]
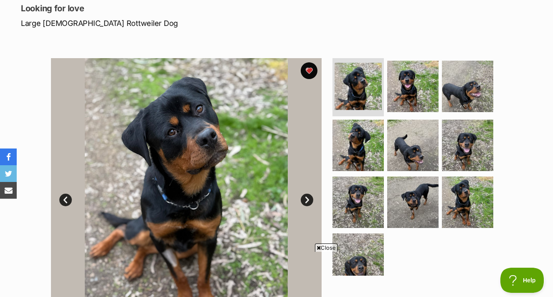
click at [304, 206] on img at bounding box center [186, 193] width 271 height 271
click at [305, 194] on link "Next" at bounding box center [307, 200] width 13 height 13
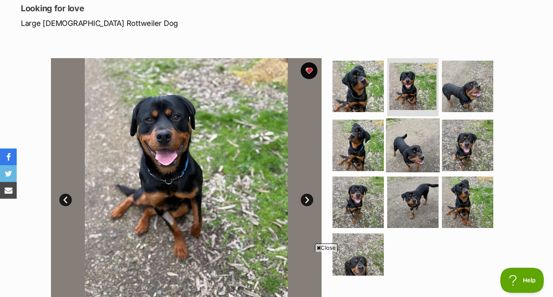
click at [414, 147] on img at bounding box center [413, 145] width 54 height 54
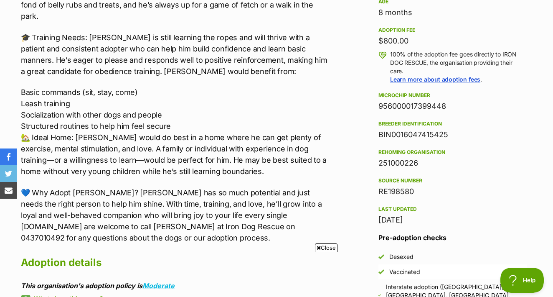
scroll to position [591, 0]
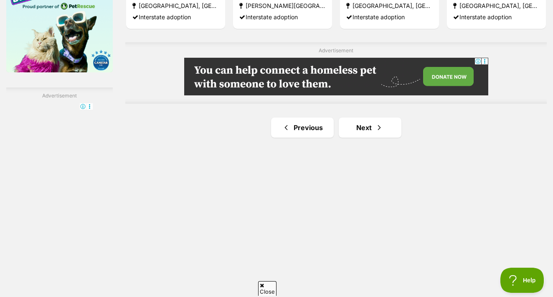
scroll to position [1411, 0]
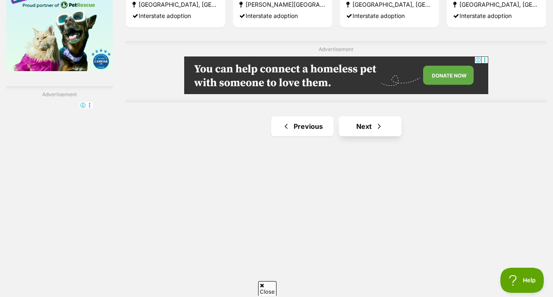
drag, startPoint x: 352, startPoint y: 159, endPoint x: 356, endPoint y: 150, distance: 9.5
click at [352, 136] on link "Next" at bounding box center [370, 126] width 63 height 20
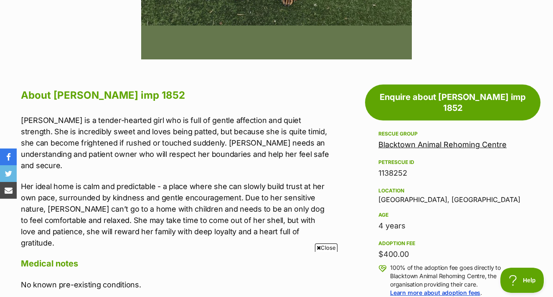
scroll to position [400, 0]
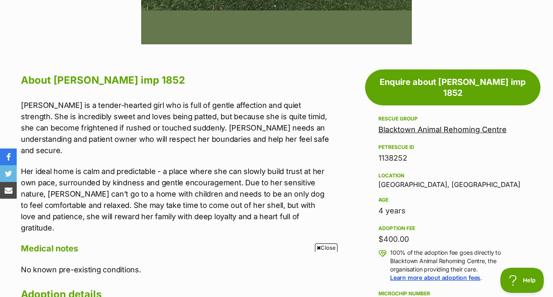
click at [439, 125] on link "Blacktown Animal Rehoming Centre" at bounding box center [443, 129] width 128 height 9
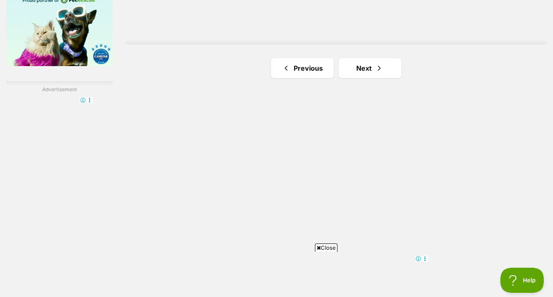
scroll to position [1421, 0]
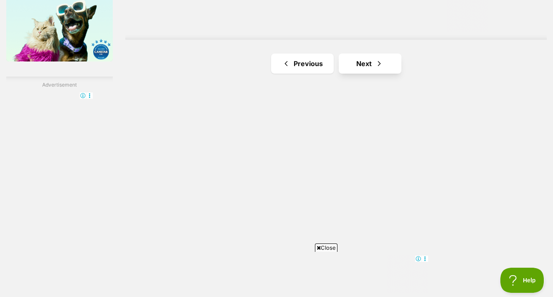
click at [357, 74] on link "Next" at bounding box center [370, 64] width 63 height 20
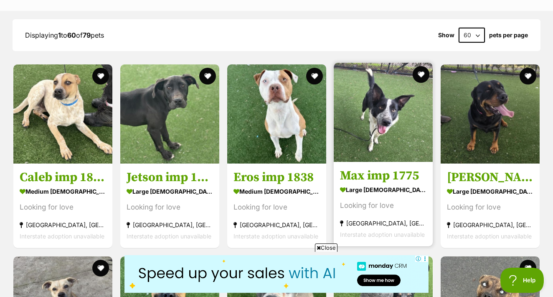
scroll to position [893, 0]
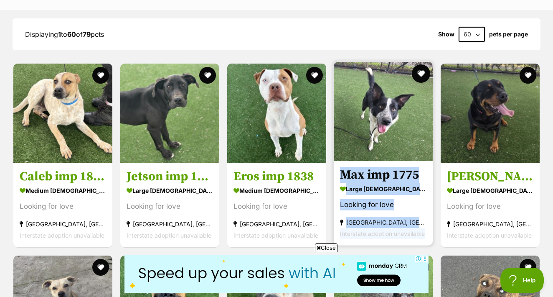
click at [428, 75] on button "favourite" at bounding box center [421, 73] width 18 height 18
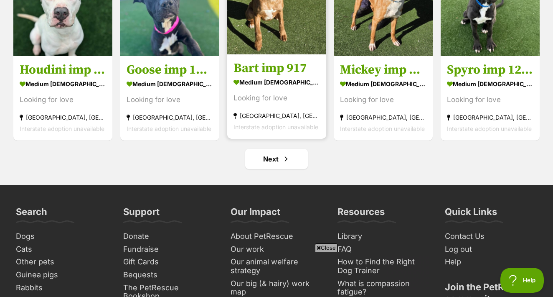
scroll to position [3115, 0]
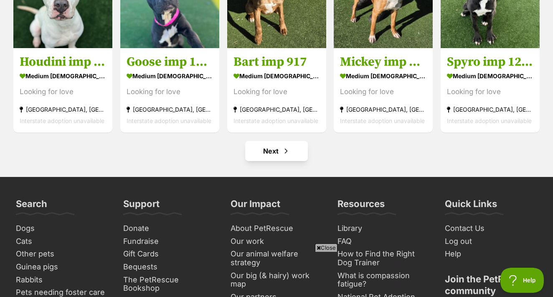
click at [285, 152] on span "Next page" at bounding box center [286, 151] width 8 height 10
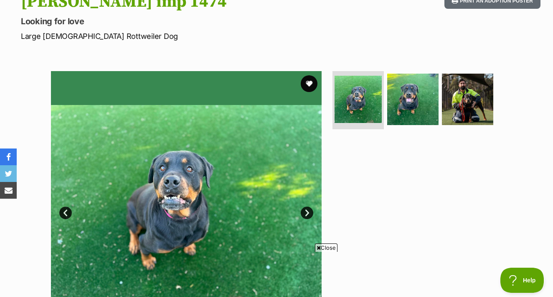
scroll to position [122, 0]
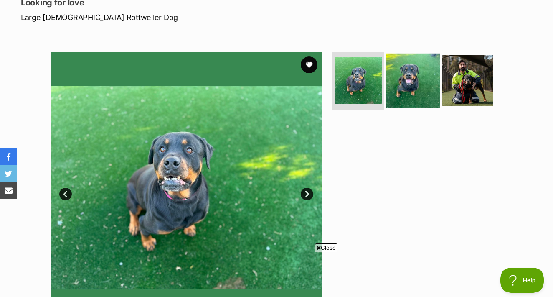
click at [405, 68] on img at bounding box center [413, 80] width 54 height 54
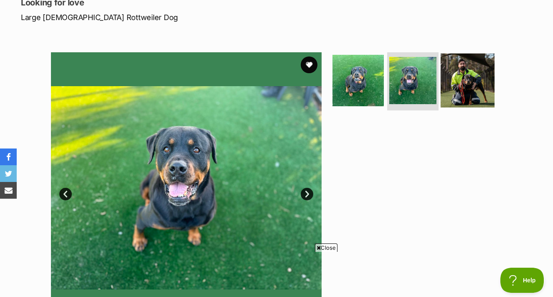
click at [474, 89] on img at bounding box center [468, 80] width 54 height 54
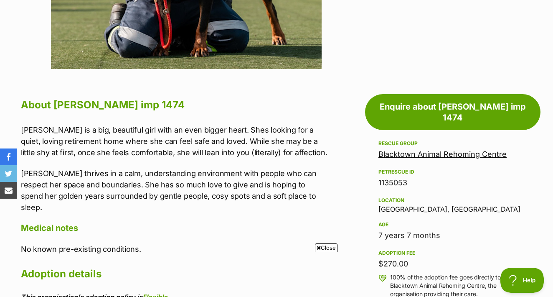
scroll to position [383, 0]
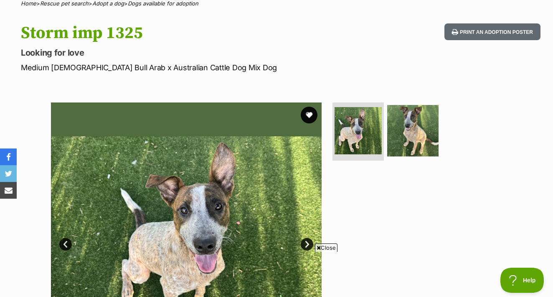
scroll to position [87, 0]
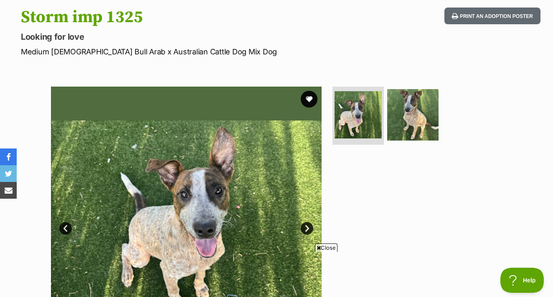
click at [306, 222] on link "Next" at bounding box center [307, 228] width 13 height 13
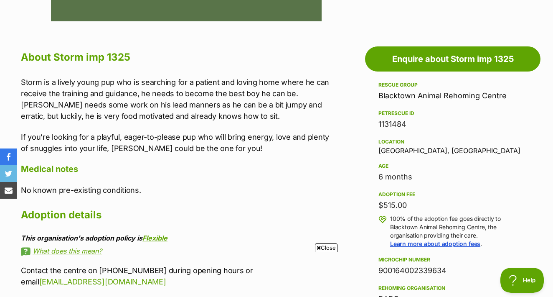
scroll to position [424, 0]
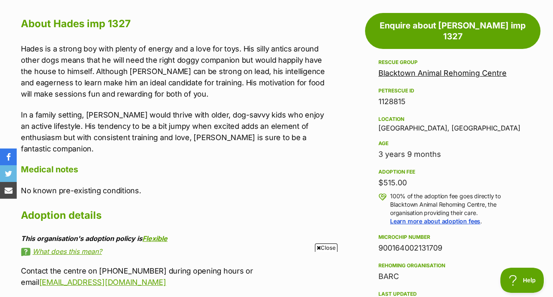
scroll to position [458, 0]
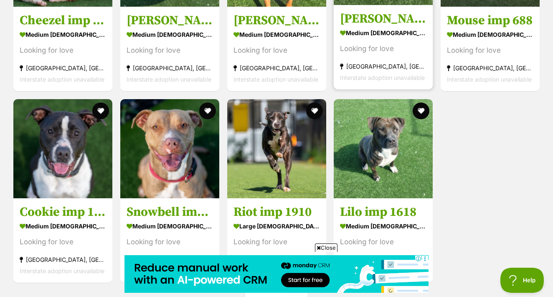
scroll to position [1433, 0]
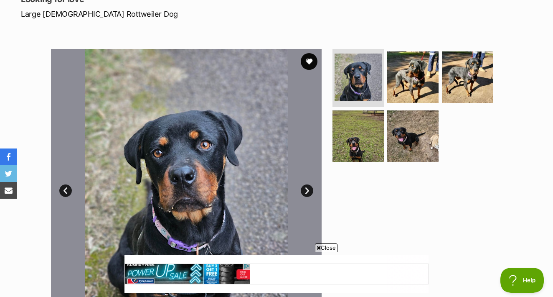
scroll to position [125, 0]
click at [308, 186] on link "Next" at bounding box center [307, 190] width 13 height 13
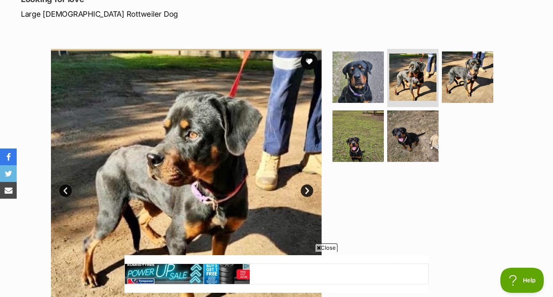
click at [308, 190] on link "Next" at bounding box center [307, 190] width 13 height 13
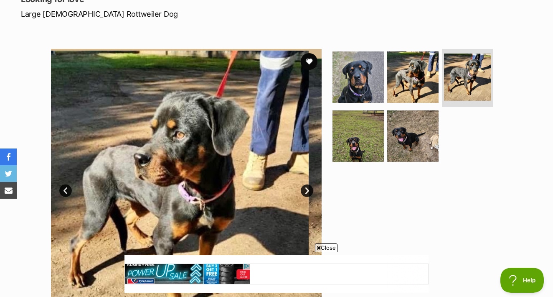
scroll to position [0, 0]
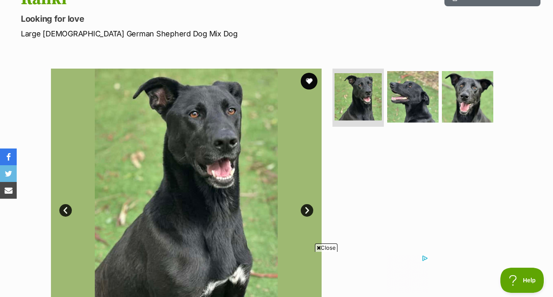
scroll to position [112, 0]
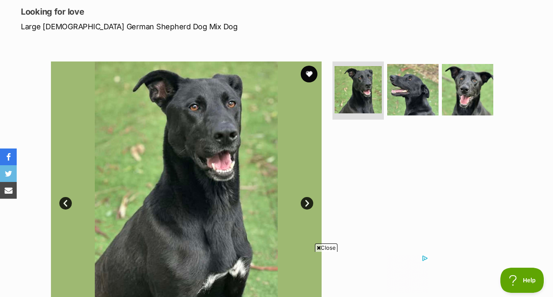
click at [308, 206] on link "Next" at bounding box center [307, 203] width 13 height 13
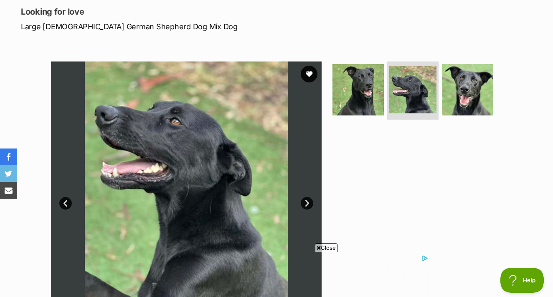
click at [308, 206] on link "Next" at bounding box center [307, 203] width 13 height 13
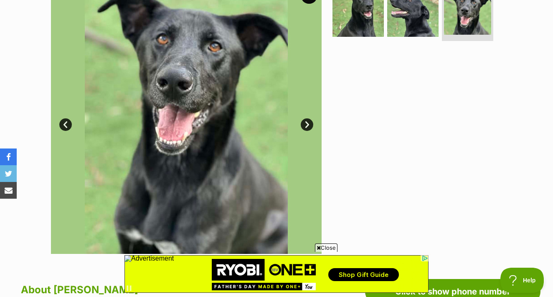
scroll to position [0, 0]
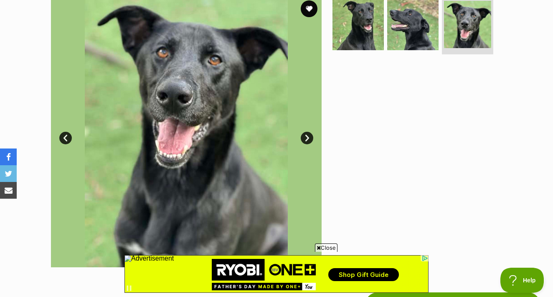
click at [309, 135] on link "Next" at bounding box center [307, 138] width 13 height 13
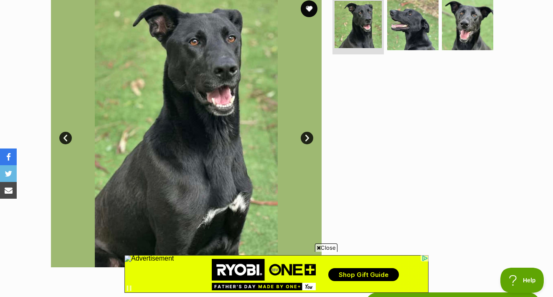
click at [309, 134] on link "Next" at bounding box center [307, 138] width 13 height 13
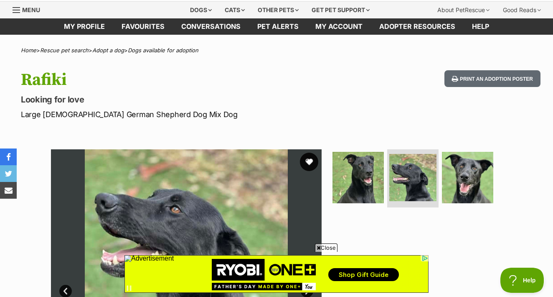
click at [308, 163] on button "favourite" at bounding box center [309, 162] width 18 height 18
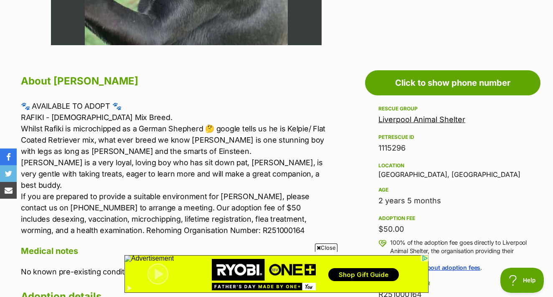
click at [415, 121] on link "Liverpool Animal Shelter" at bounding box center [422, 119] width 87 height 9
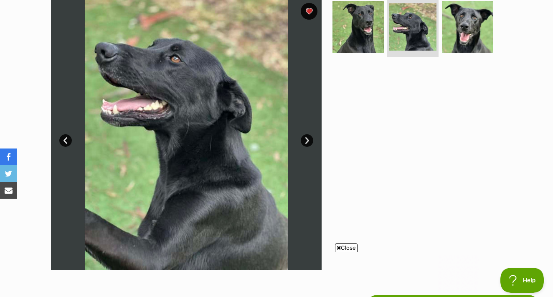
click at [310, 136] on link "Next" at bounding box center [307, 140] width 13 height 13
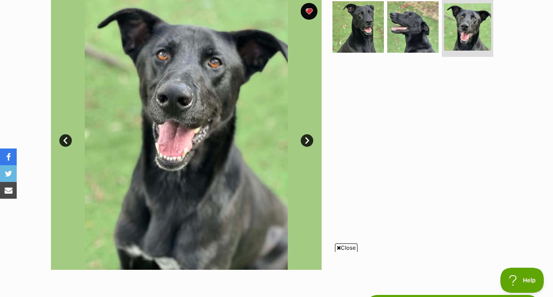
click at [310, 136] on link "Next" at bounding box center [307, 140] width 13 height 13
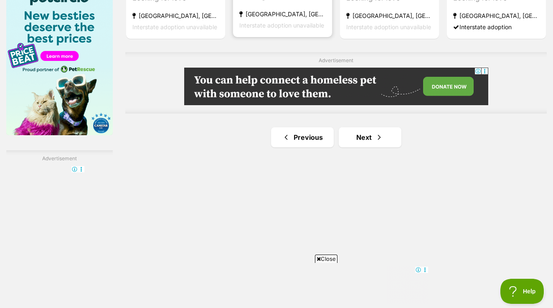
scroll to position [1355, 0]
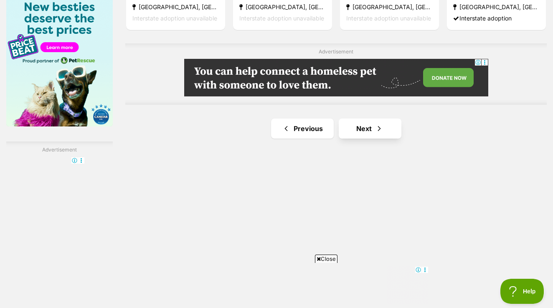
click at [356, 139] on link "Next" at bounding box center [370, 129] width 63 height 20
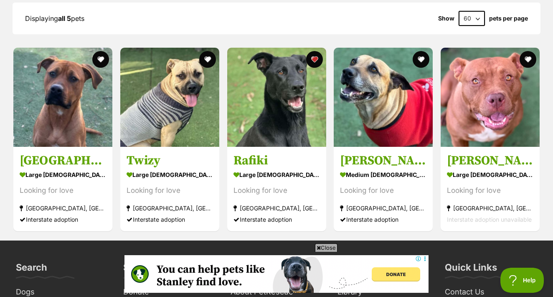
scroll to position [804, 0]
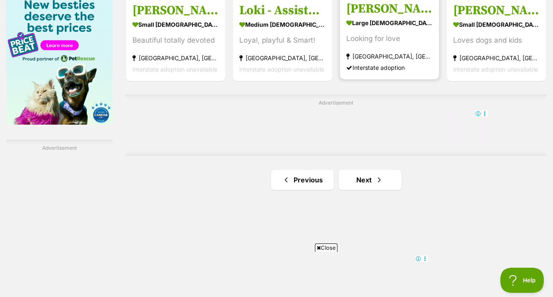
scroll to position [1367, 0]
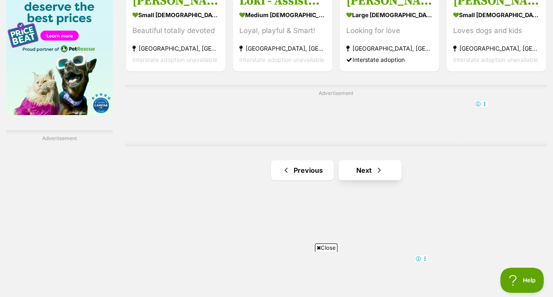
click at [363, 180] on link "Next" at bounding box center [370, 170] width 63 height 20
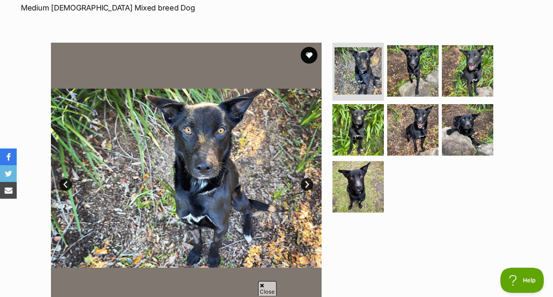
click at [308, 181] on link "Next" at bounding box center [307, 184] width 13 height 13
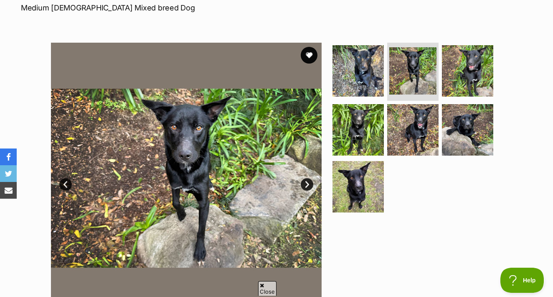
click at [308, 181] on link "Next" at bounding box center [307, 184] width 13 height 13
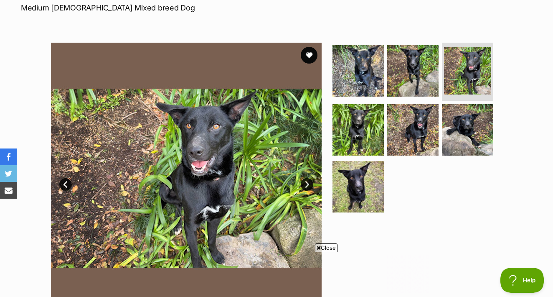
click at [309, 180] on link "Next" at bounding box center [307, 184] width 13 height 13
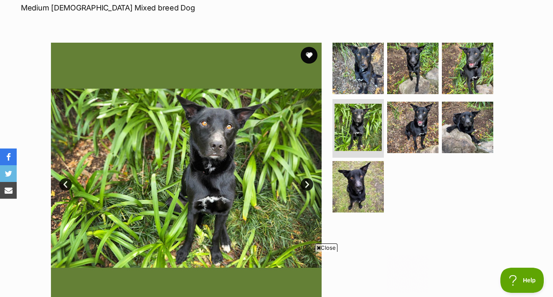
click at [309, 180] on link "Next" at bounding box center [307, 184] width 13 height 13
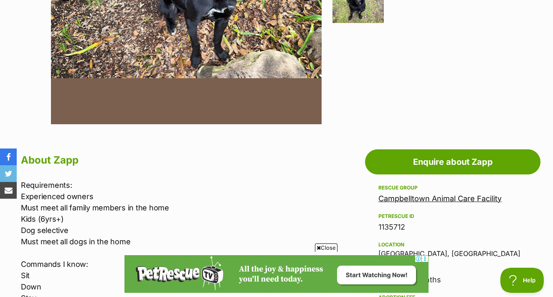
scroll to position [132, 0]
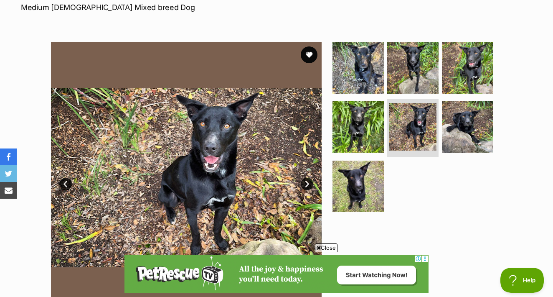
click at [318, 57] on img at bounding box center [186, 177] width 271 height 271
click at [309, 56] on button "favourite" at bounding box center [309, 55] width 18 height 18
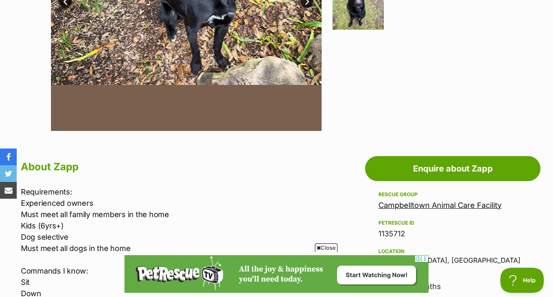
scroll to position [333, 0]
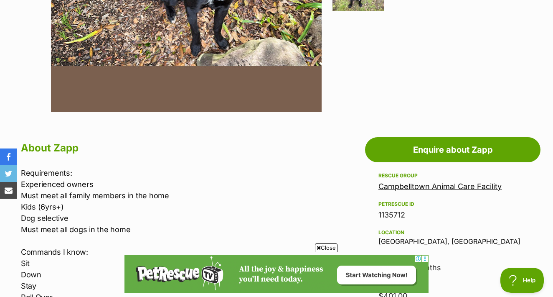
click at [434, 186] on link "Campbelltown Animal Care Facility" at bounding box center [440, 186] width 123 height 9
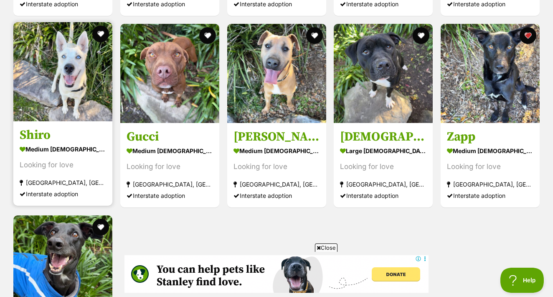
scroll to position [1407, 0]
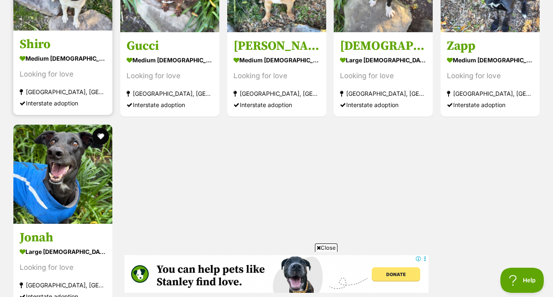
click at [80, 54] on div "medium [DEMOGRAPHIC_DATA] Dog" at bounding box center [63, 58] width 87 height 12
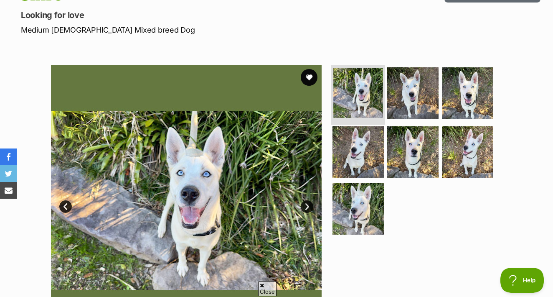
scroll to position [129, 0]
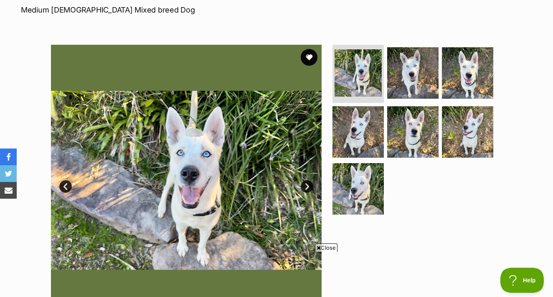
click at [305, 188] on link "Next" at bounding box center [307, 186] width 13 height 13
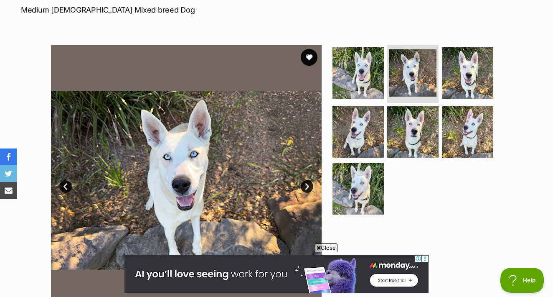
click at [305, 188] on link "Next" at bounding box center [307, 186] width 13 height 13
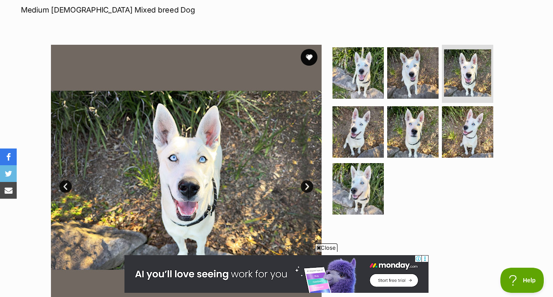
click at [307, 188] on link "Next" at bounding box center [307, 186] width 13 height 13
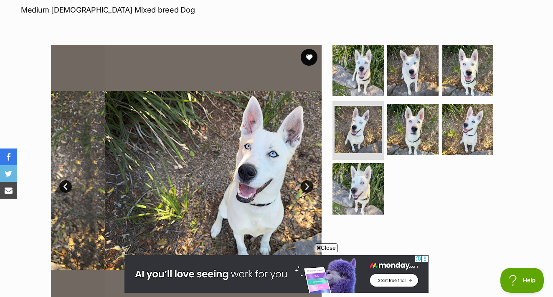
click at [307, 188] on link "Next" at bounding box center [307, 186] width 13 height 13
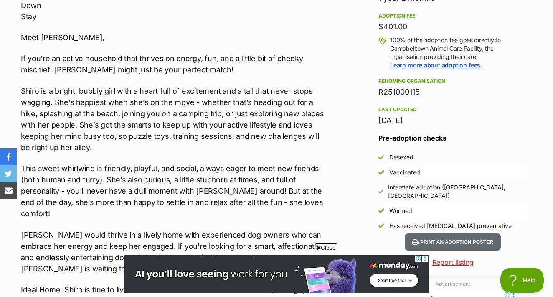
scroll to position [603, 0]
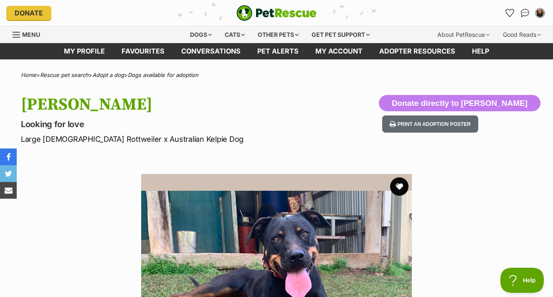
click at [400, 186] on button "favourite" at bounding box center [399, 186] width 18 height 18
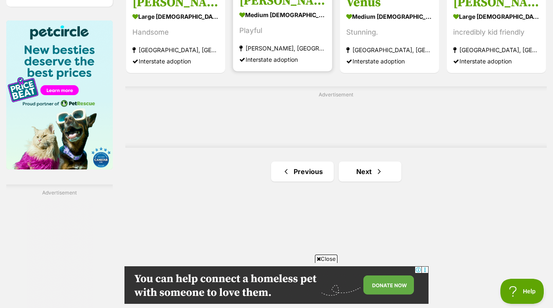
scroll to position [1313, 0]
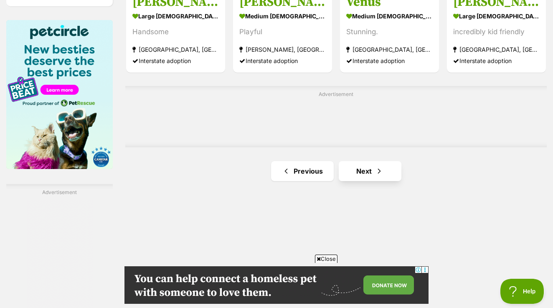
click at [359, 181] on link "Next" at bounding box center [370, 171] width 63 height 20
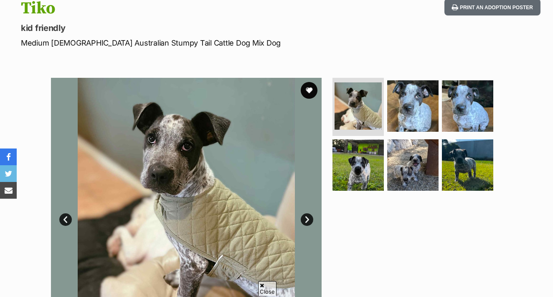
scroll to position [104, 0]
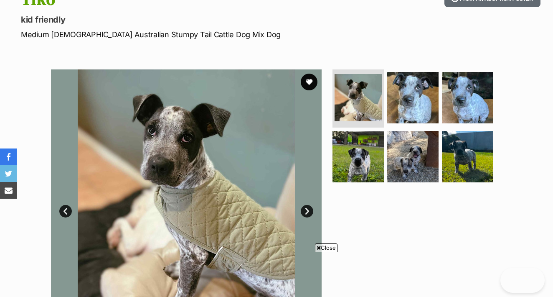
click at [306, 212] on link "Next" at bounding box center [307, 211] width 13 height 13
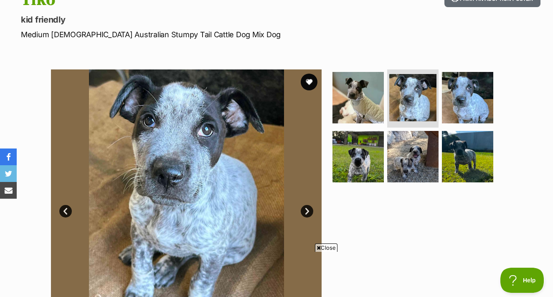
scroll to position [0, 0]
click at [306, 212] on link "Next" at bounding box center [307, 211] width 13 height 13
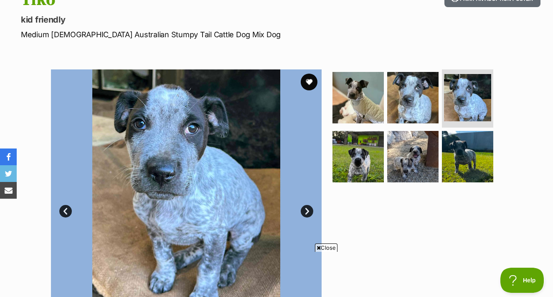
click at [306, 212] on link "Next" at bounding box center [307, 211] width 13 height 13
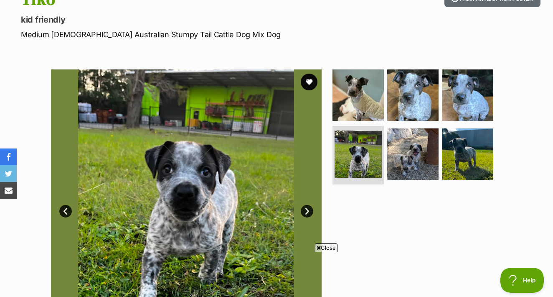
click at [306, 212] on link "Next" at bounding box center [307, 211] width 13 height 13
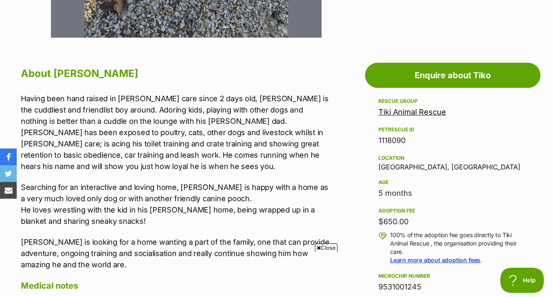
scroll to position [410, 0]
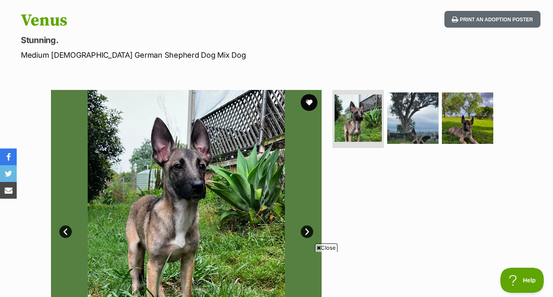
click at [308, 223] on img at bounding box center [186, 225] width 271 height 271
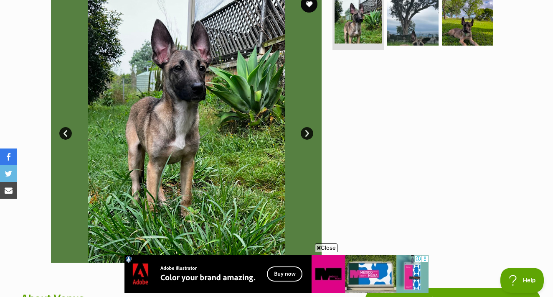
click at [301, 130] on img at bounding box center [186, 127] width 271 height 271
click at [306, 134] on link "Next" at bounding box center [307, 133] width 13 height 13
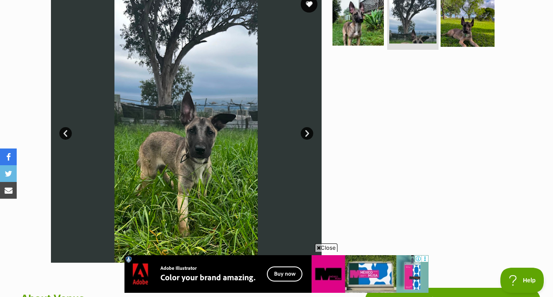
click at [461, 34] on img at bounding box center [468, 19] width 54 height 54
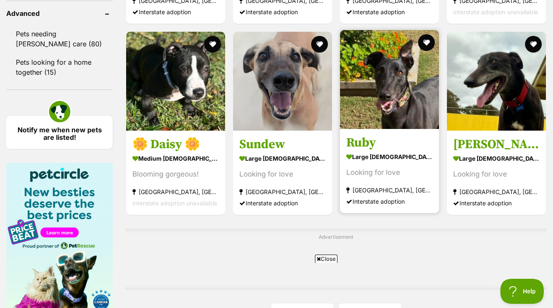
scroll to position [1190, 0]
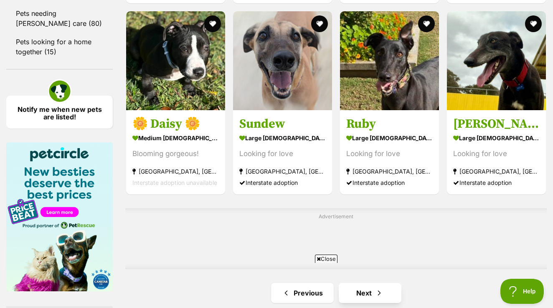
click at [375, 283] on link "Next" at bounding box center [370, 293] width 63 height 20
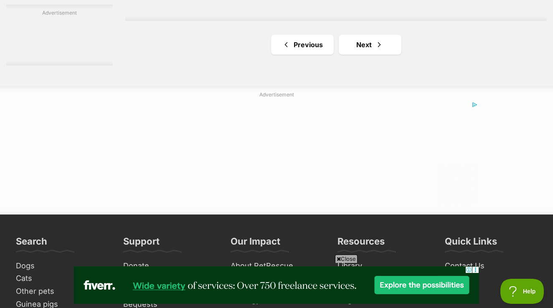
scroll to position [1496, 0]
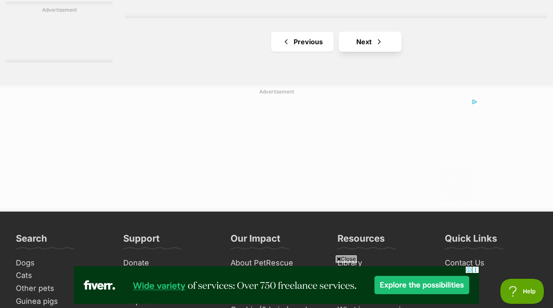
click at [374, 52] on link "Next" at bounding box center [370, 42] width 63 height 20
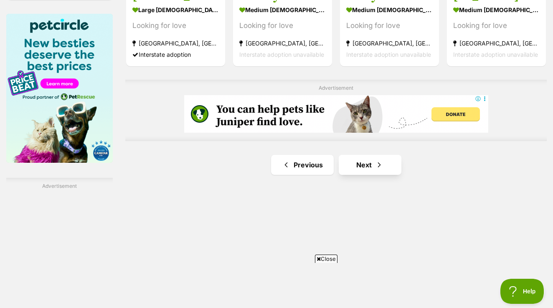
scroll to position [1320, 0]
click at [358, 175] on link "Next" at bounding box center [370, 165] width 63 height 20
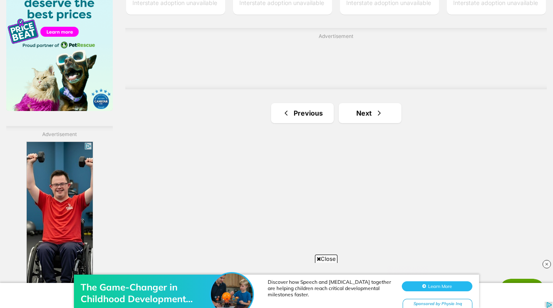
scroll to position [1373, 0]
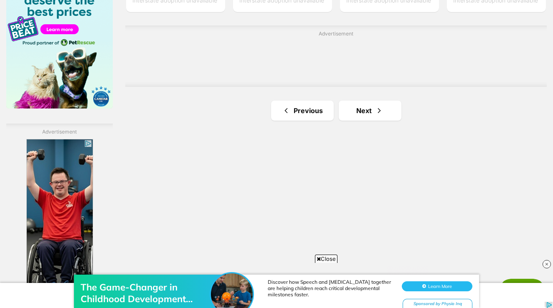
click at [359, 121] on link "Next" at bounding box center [370, 111] width 63 height 20
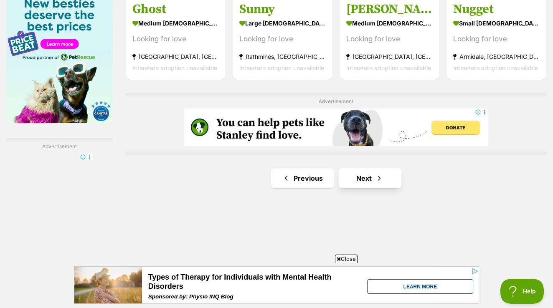
click at [374, 189] on link "Next" at bounding box center [370, 178] width 63 height 20
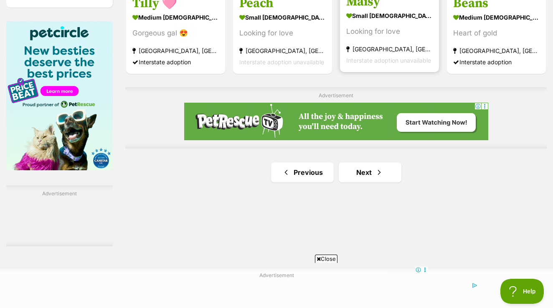
scroll to position [1341, 0]
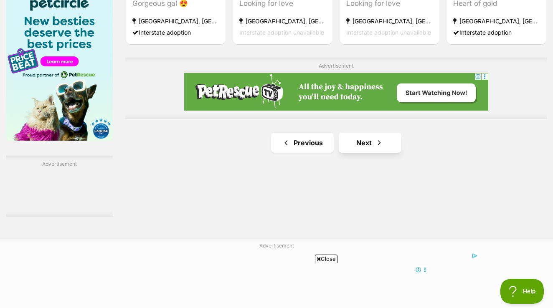
click at [362, 153] on link "Next" at bounding box center [370, 143] width 63 height 20
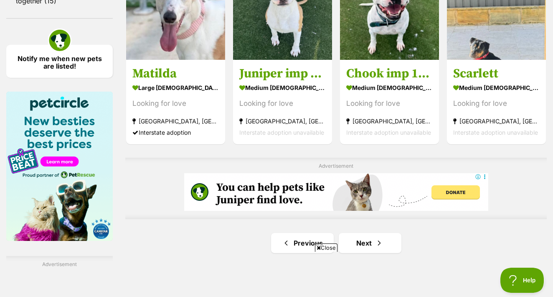
scroll to position [1407, 0]
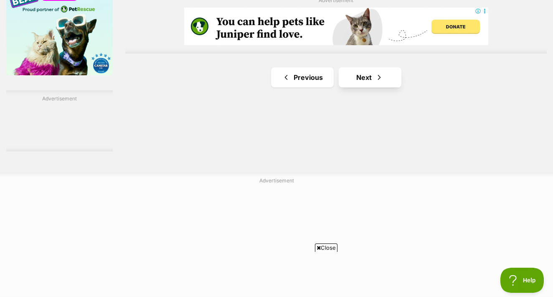
click at [372, 87] on link "Next" at bounding box center [370, 77] width 63 height 20
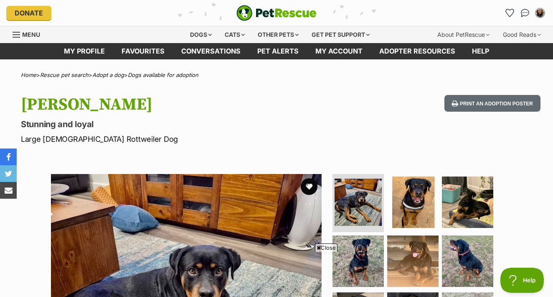
scroll to position [206, 0]
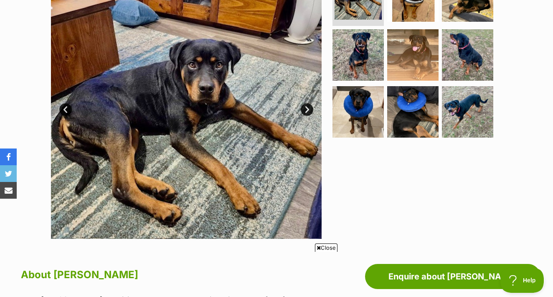
click at [309, 107] on link "Next" at bounding box center [307, 109] width 13 height 13
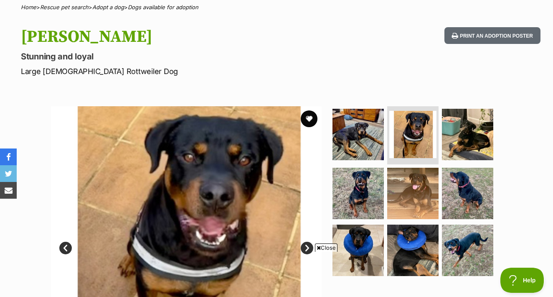
scroll to position [45, 0]
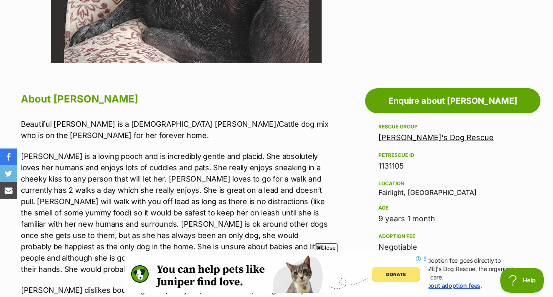
scroll to position [386, 0]
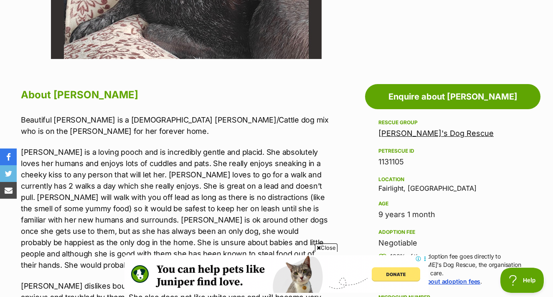
click at [411, 135] on link "Wally's Dog Rescue" at bounding box center [436, 133] width 115 height 9
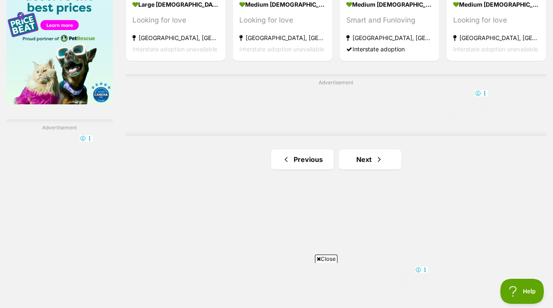
scroll to position [1382, 0]
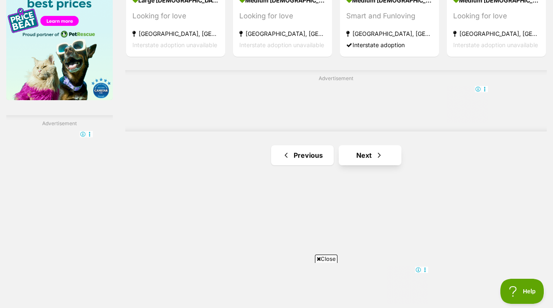
click at [375, 161] on span "Next page" at bounding box center [379, 155] width 8 height 10
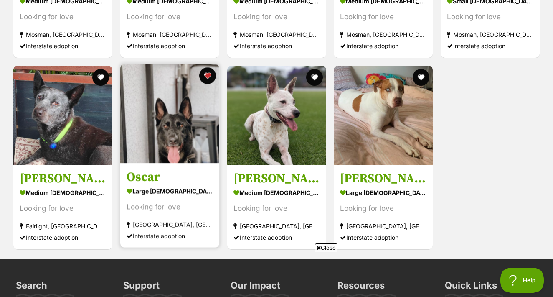
scroll to position [970, 0]
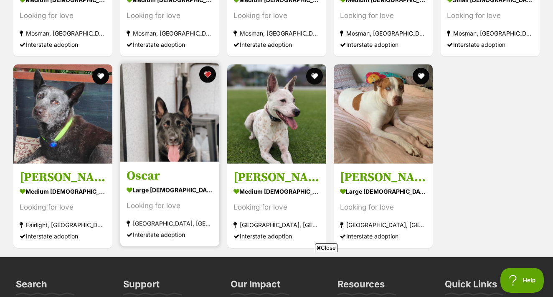
click at [191, 184] on div "large male Dog" at bounding box center [170, 189] width 87 height 12
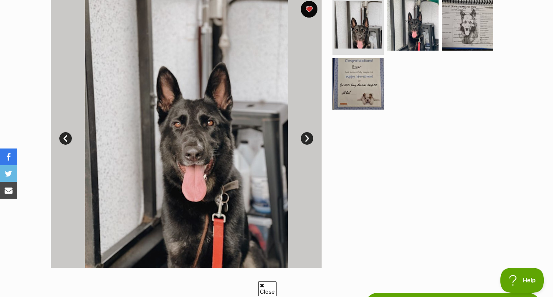
click at [310, 136] on link "Next" at bounding box center [307, 138] width 13 height 13
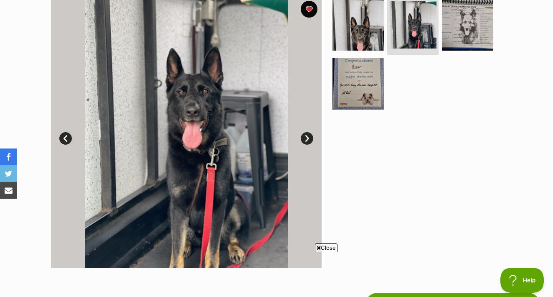
click at [310, 136] on link "Next" at bounding box center [307, 138] width 13 height 13
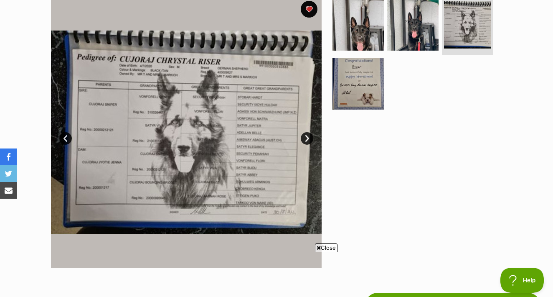
click at [310, 135] on link "Next" at bounding box center [307, 138] width 13 height 13
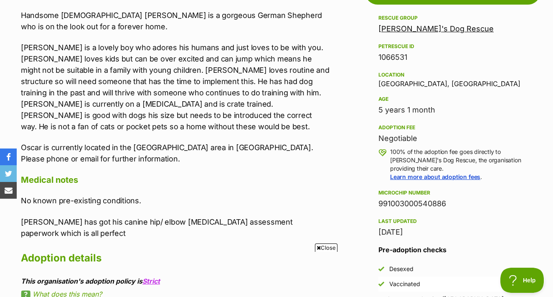
scroll to position [492, 0]
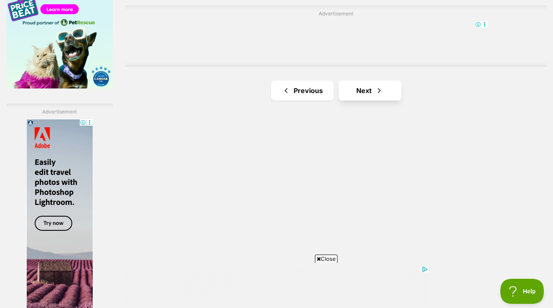
scroll to position [1395, 0]
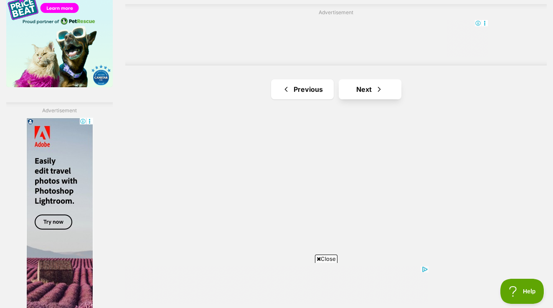
click at [375, 94] on span "Next page" at bounding box center [379, 89] width 8 height 10
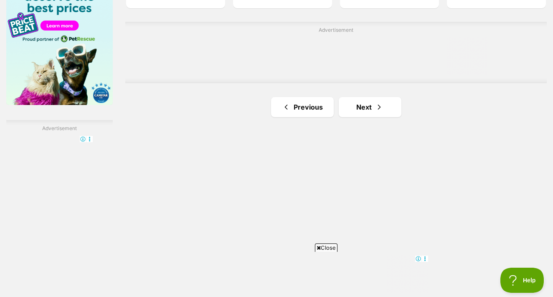
scroll to position [1391, 0]
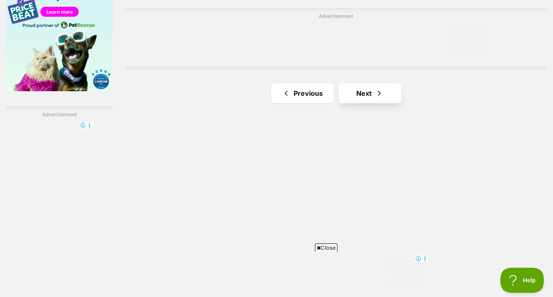
click at [370, 103] on link "Next" at bounding box center [370, 93] width 63 height 20
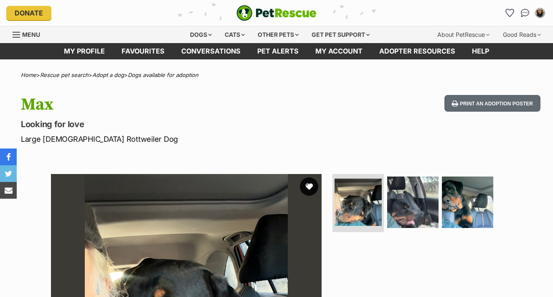
click at [311, 187] on button "favourite" at bounding box center [309, 186] width 18 height 18
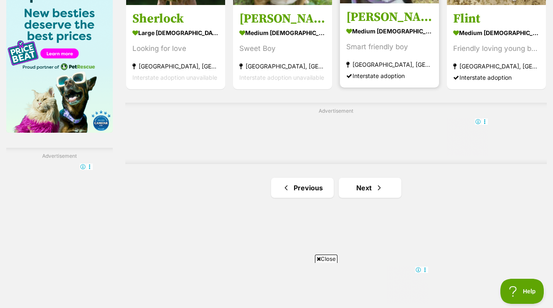
scroll to position [1375, 0]
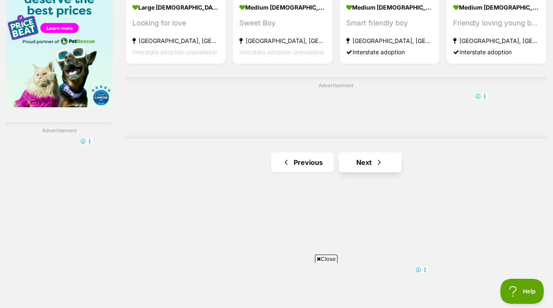
click at [375, 168] on span "Next page" at bounding box center [379, 163] width 8 height 10
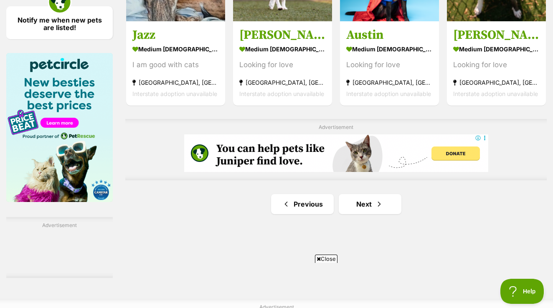
scroll to position [1313, 0]
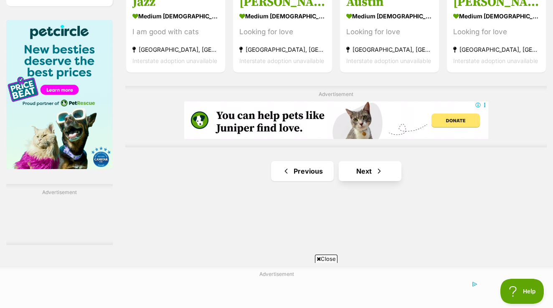
click at [375, 176] on span "Next page" at bounding box center [379, 171] width 8 height 10
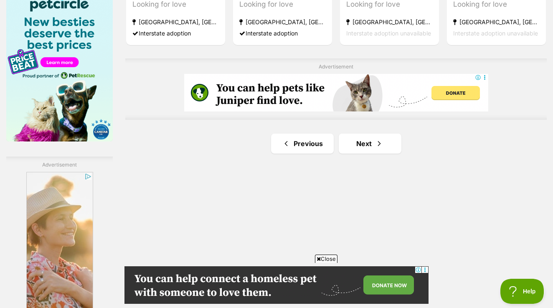
scroll to position [1343, 0]
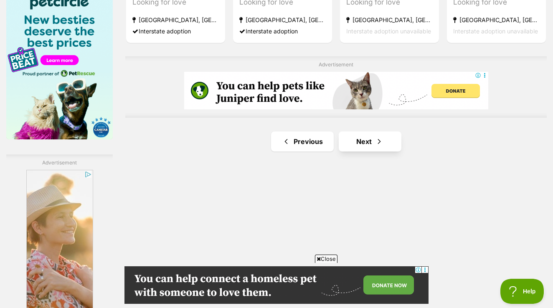
click at [368, 152] on link "Next" at bounding box center [370, 142] width 63 height 20
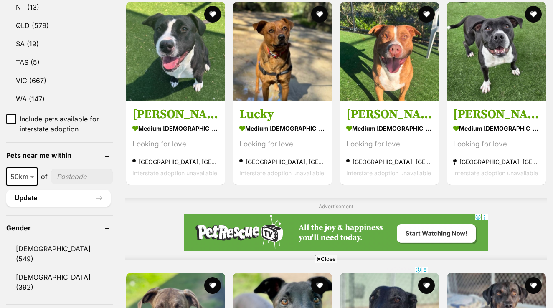
scroll to position [523, 0]
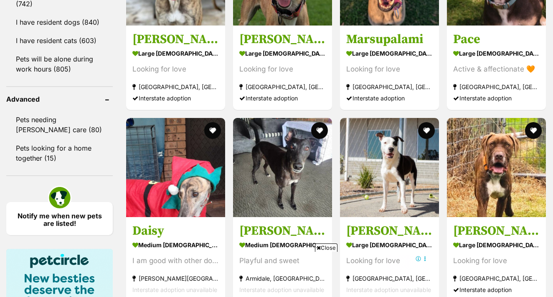
scroll to position [1085, 0]
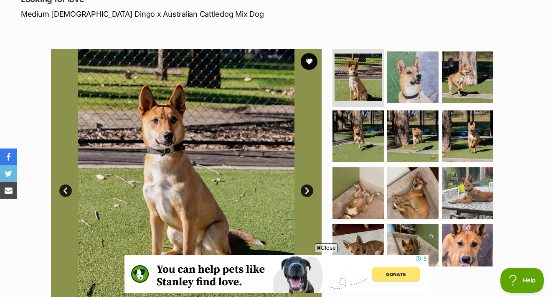
scroll to position [125, 0]
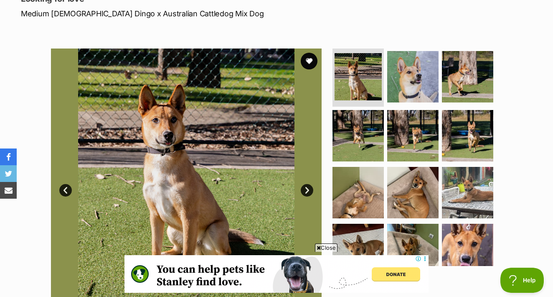
click at [303, 189] on link "Next" at bounding box center [307, 190] width 13 height 13
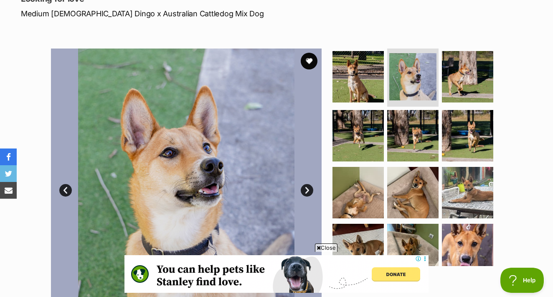
click at [306, 189] on link "Next" at bounding box center [307, 190] width 13 height 13
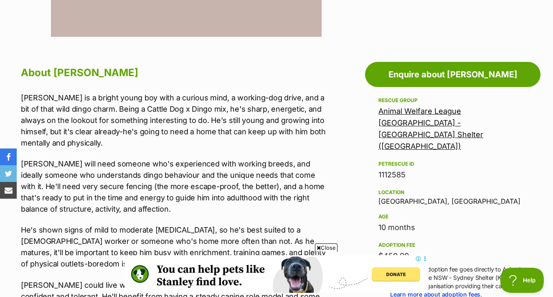
scroll to position [0, 0]
click at [440, 125] on link "Animal Welfare League [GEOGRAPHIC_DATA] - [GEOGRAPHIC_DATA] Shelter ([GEOGRAPHI…" at bounding box center [431, 129] width 105 height 44
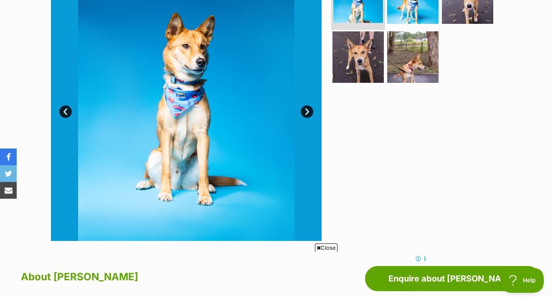
scroll to position [209, 0]
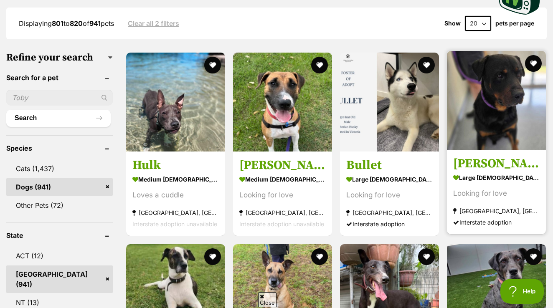
click at [477, 170] on h3 "Bruce" at bounding box center [497, 164] width 87 height 16
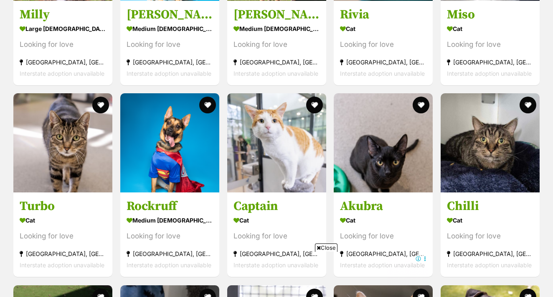
scroll to position [2546, 0]
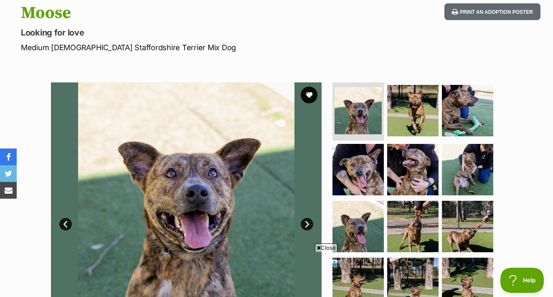
scroll to position [91, 0]
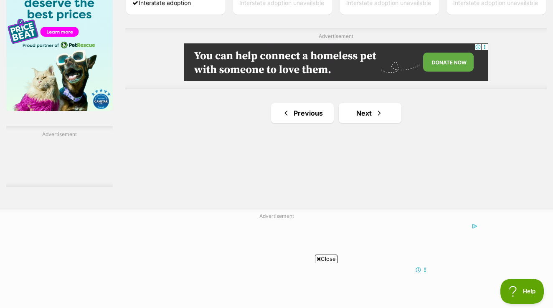
scroll to position [1377, 0]
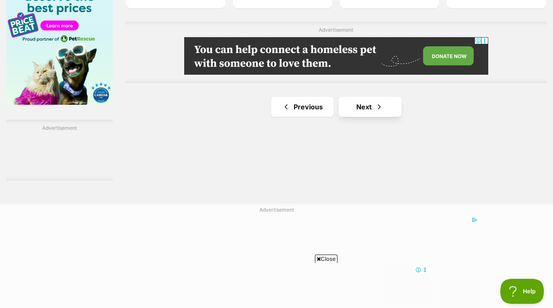
click at [355, 117] on link "Next" at bounding box center [370, 107] width 63 height 20
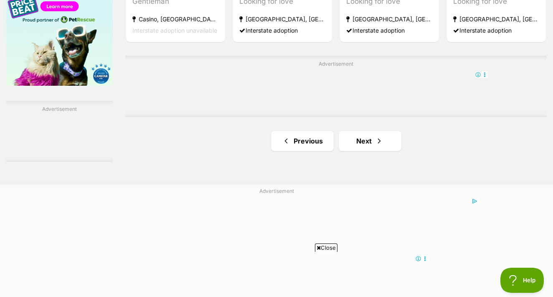
scroll to position [1398, 0]
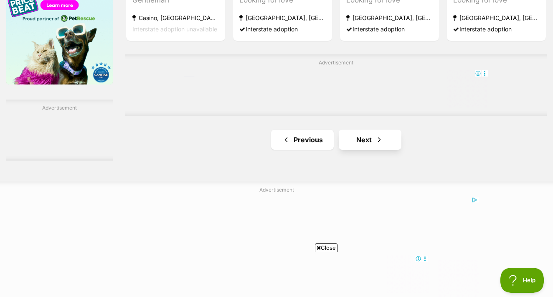
click at [371, 150] on link "Next" at bounding box center [370, 140] width 63 height 20
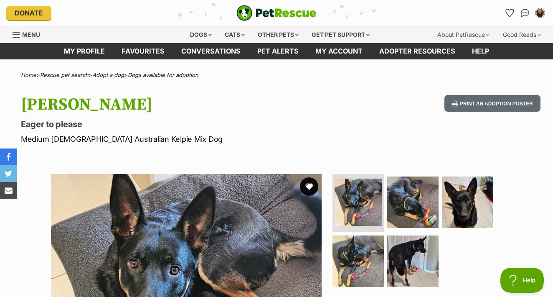
click at [312, 187] on button "favourite" at bounding box center [309, 186] width 18 height 18
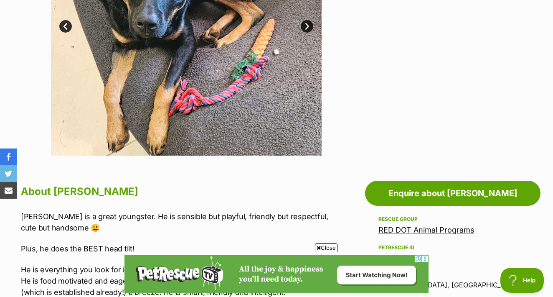
scroll to position [302, 0]
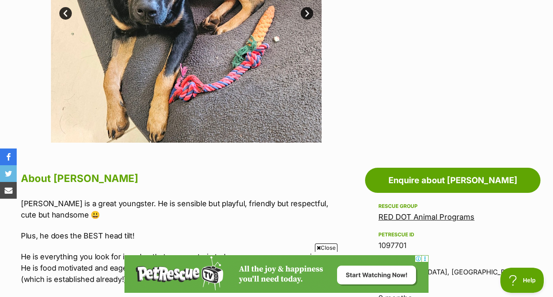
click at [400, 219] on link "RED DOT Animal Programs" at bounding box center [427, 216] width 96 height 9
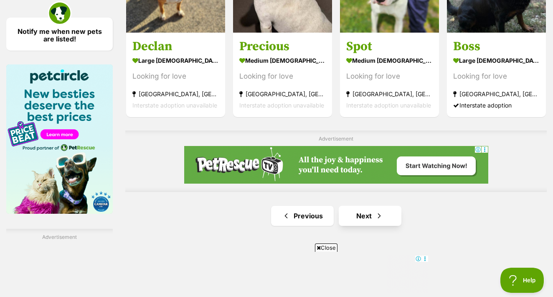
click at [361, 226] on link "Next" at bounding box center [370, 216] width 63 height 20
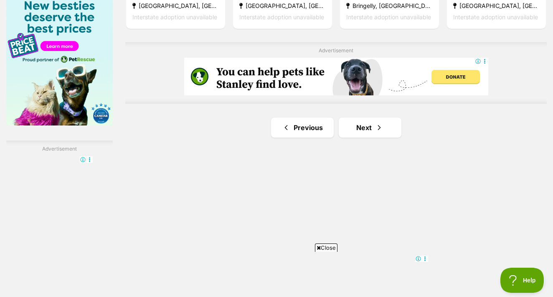
scroll to position [1358, 0]
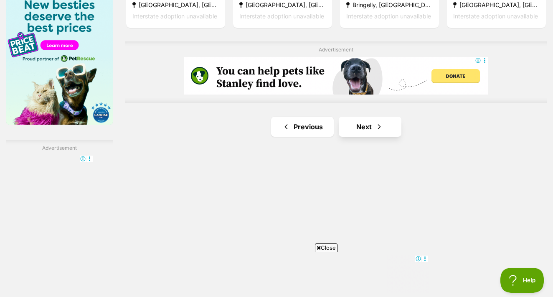
click at [345, 137] on link "Next" at bounding box center [370, 127] width 63 height 20
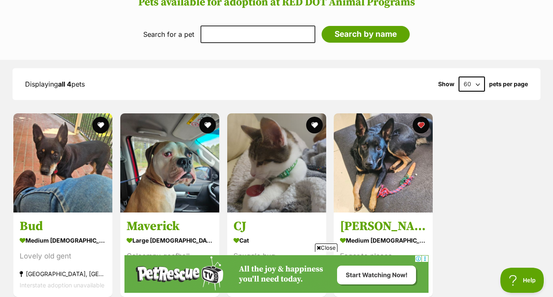
scroll to position [648, 0]
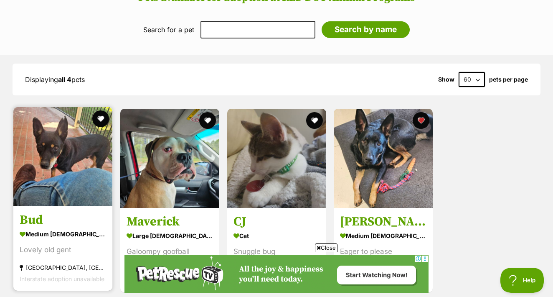
click at [56, 217] on link "Bud medium [DEMOGRAPHIC_DATA] Dog Lovely old gent [GEOGRAPHIC_DATA], [GEOGRAPHI…" at bounding box center [62, 248] width 99 height 85
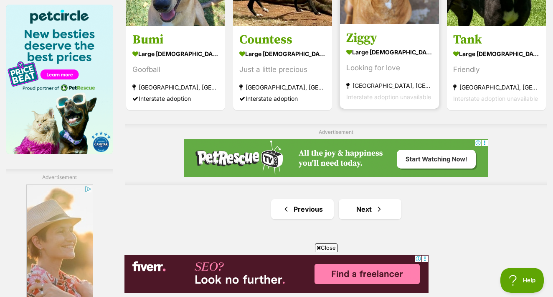
scroll to position [1343, 0]
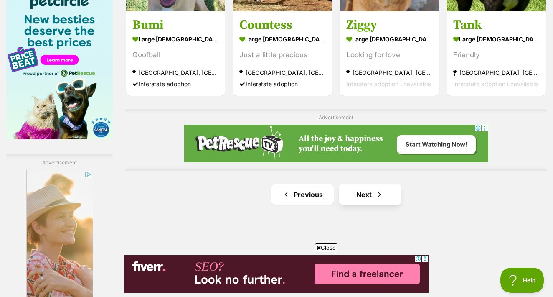
click at [359, 204] on link "Next" at bounding box center [370, 194] width 63 height 20
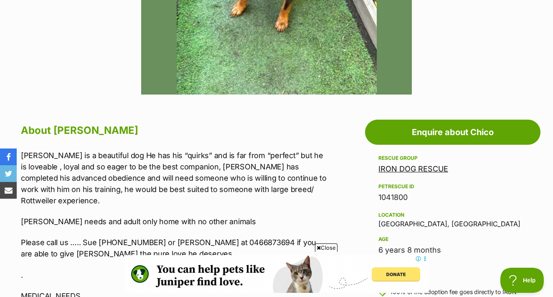
scroll to position [354, 0]
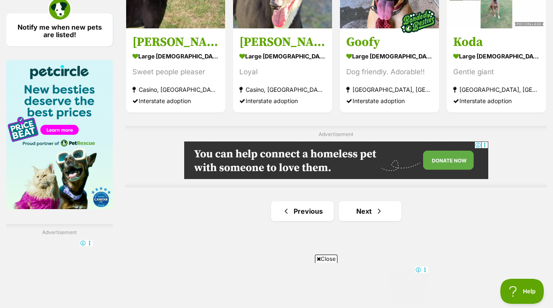
scroll to position [1271, 0]
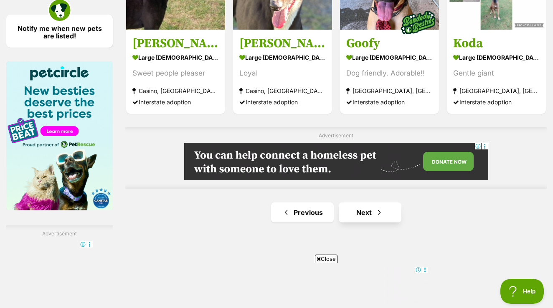
click at [357, 223] on link "Next" at bounding box center [370, 213] width 63 height 20
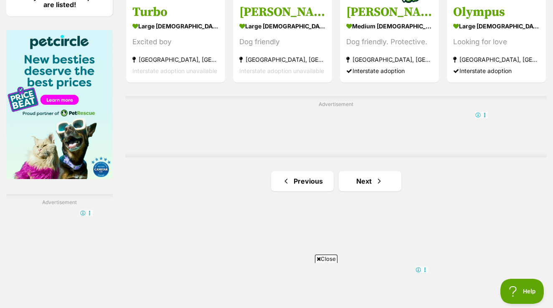
scroll to position [1307, 0]
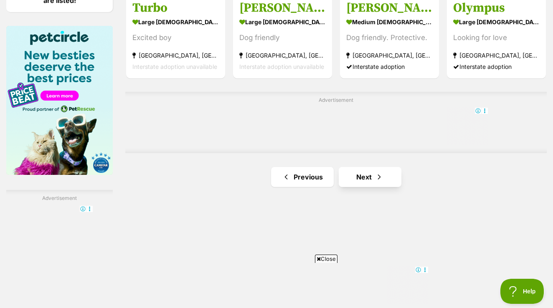
click at [373, 187] on link "Next" at bounding box center [370, 177] width 63 height 20
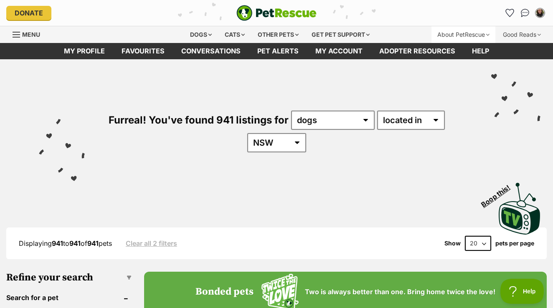
click at [512, 11] on icon "Favourites" at bounding box center [510, 13] width 8 height 8
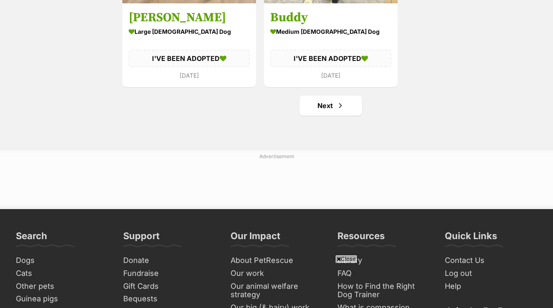
scroll to position [1699, 0]
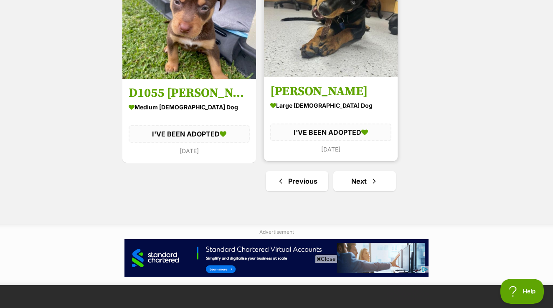
scroll to position [1584, 0]
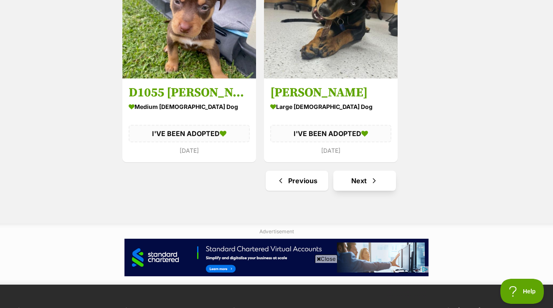
click at [362, 186] on link "Next" at bounding box center [365, 181] width 63 height 20
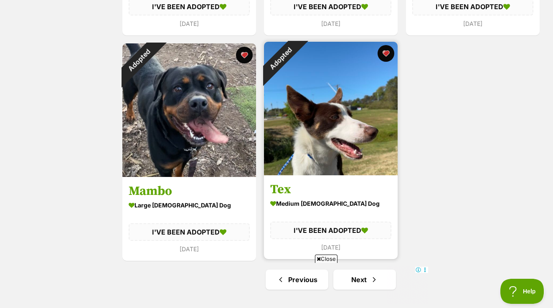
scroll to position [1584, 0]
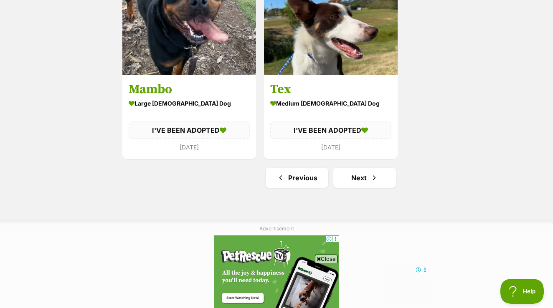
click at [371, 176] on span "Next page" at bounding box center [374, 178] width 8 height 10
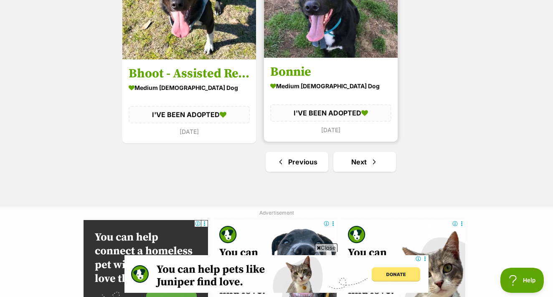
scroll to position [1627, 0]
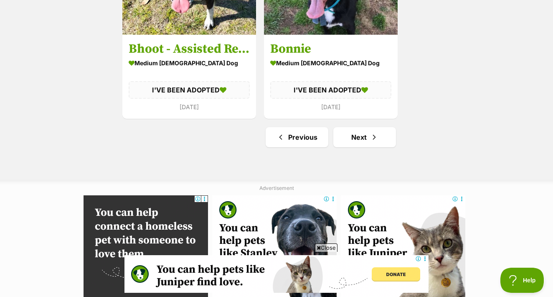
click at [359, 135] on link "Next" at bounding box center [365, 137] width 63 height 20
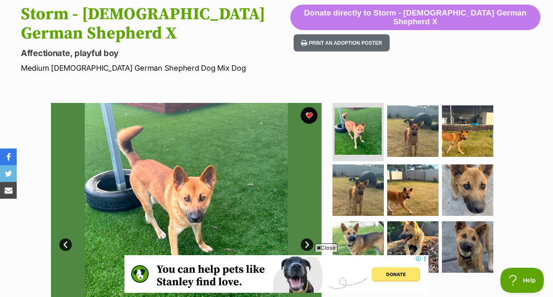
scroll to position [134, 0]
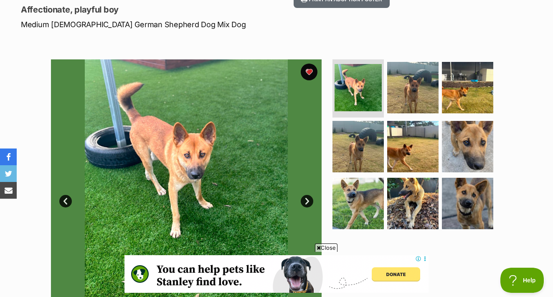
click at [308, 172] on img at bounding box center [186, 194] width 271 height 271
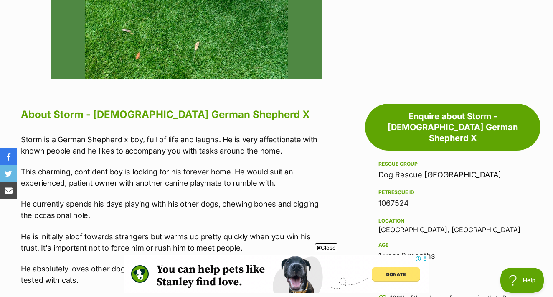
scroll to position [391, 0]
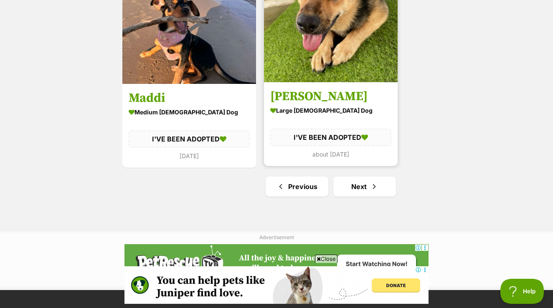
scroll to position [1594, 0]
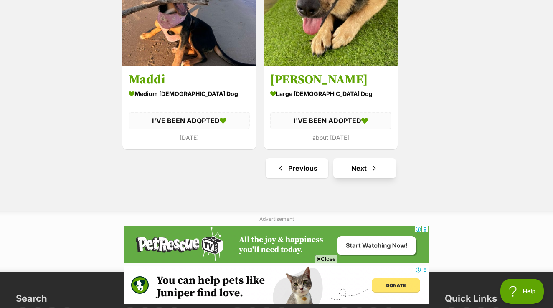
click at [365, 161] on link "Next" at bounding box center [365, 168] width 63 height 20
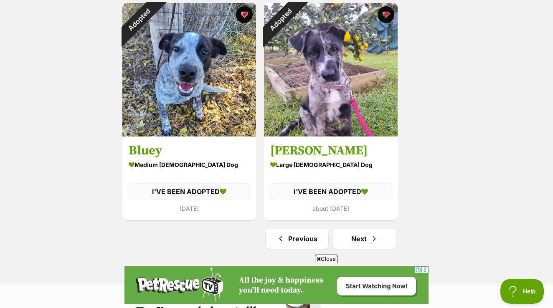
scroll to position [1574, 0]
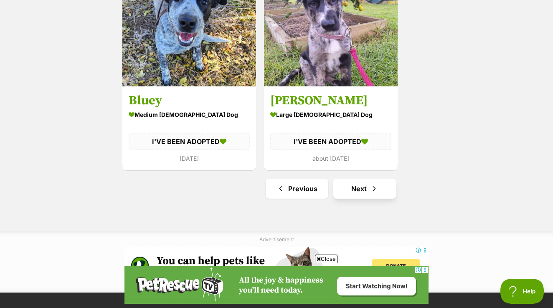
click at [359, 192] on link "Next" at bounding box center [365, 189] width 63 height 20
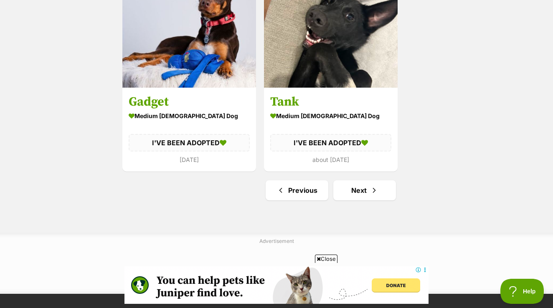
scroll to position [1610, 0]
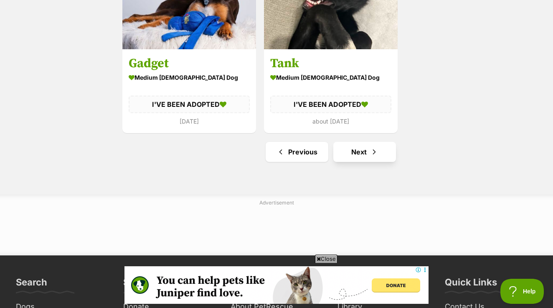
click at [364, 155] on link "Next" at bounding box center [365, 152] width 63 height 20
